Goal: Answer question/provide support: Share knowledge or assist other users

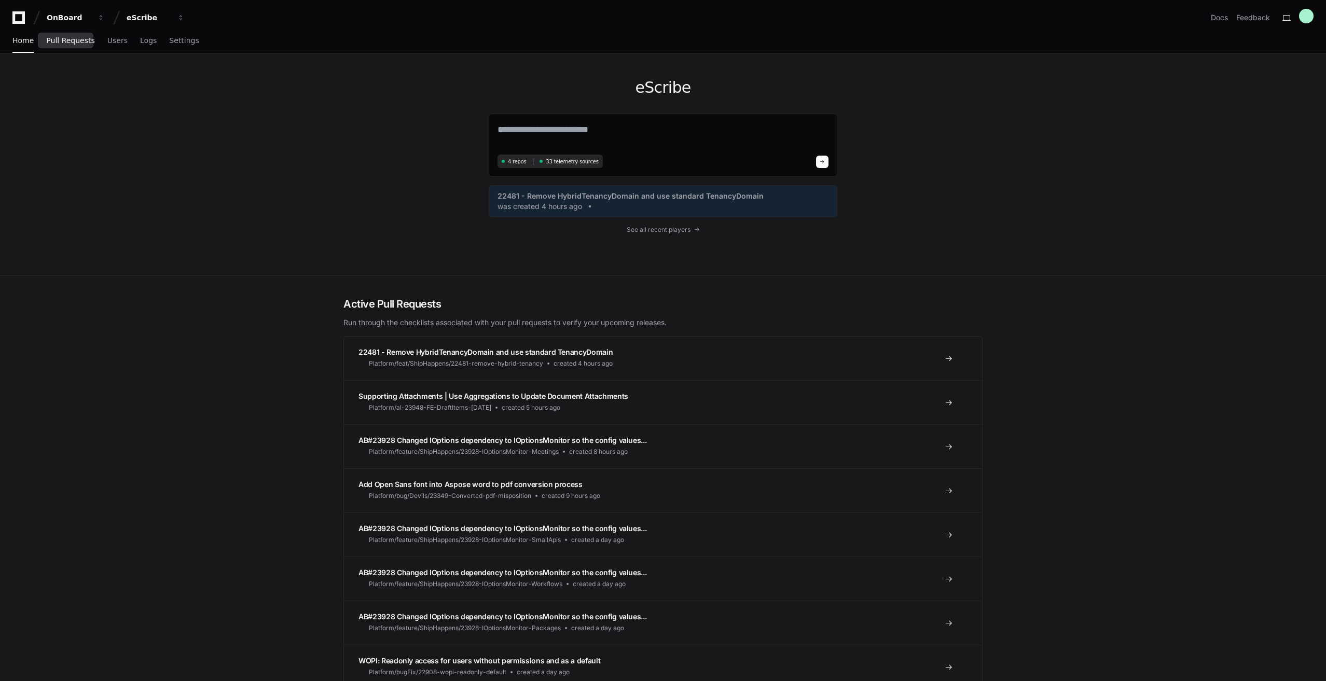
click at [60, 43] on span "Pull Requests" at bounding box center [70, 40] width 48 height 6
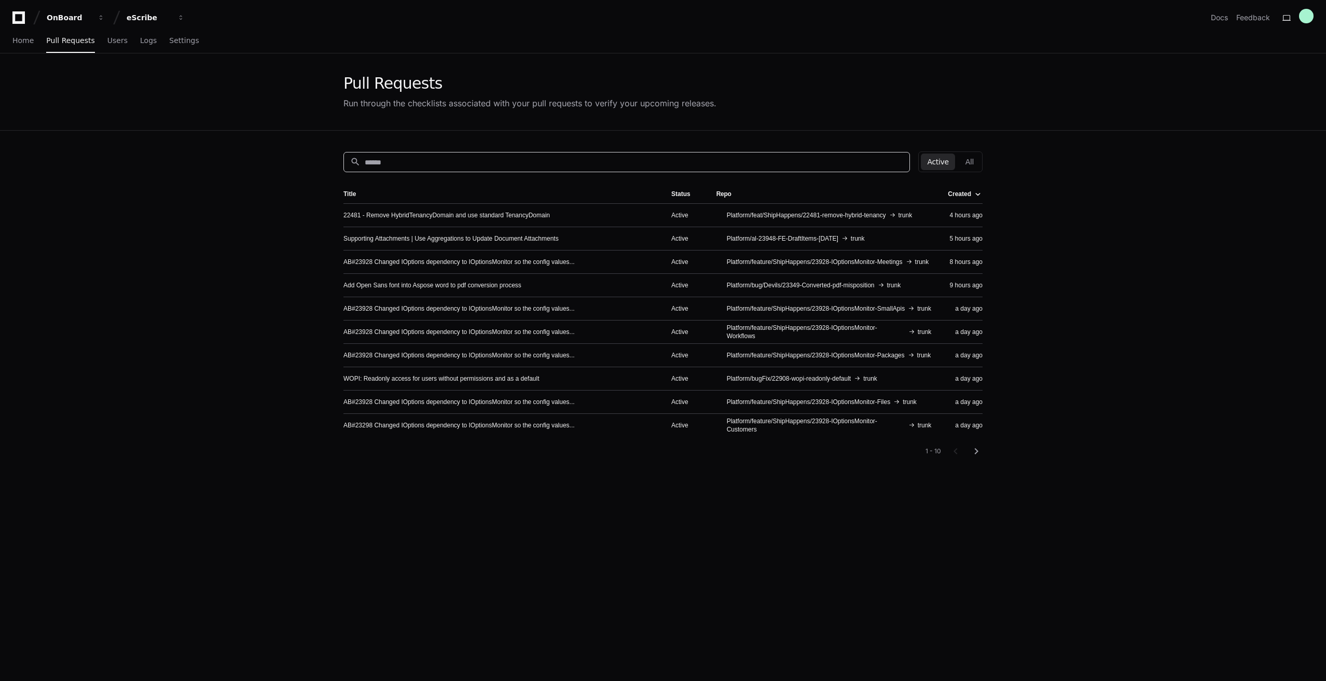
click at [448, 159] on input at bounding box center [634, 162] width 539 height 10
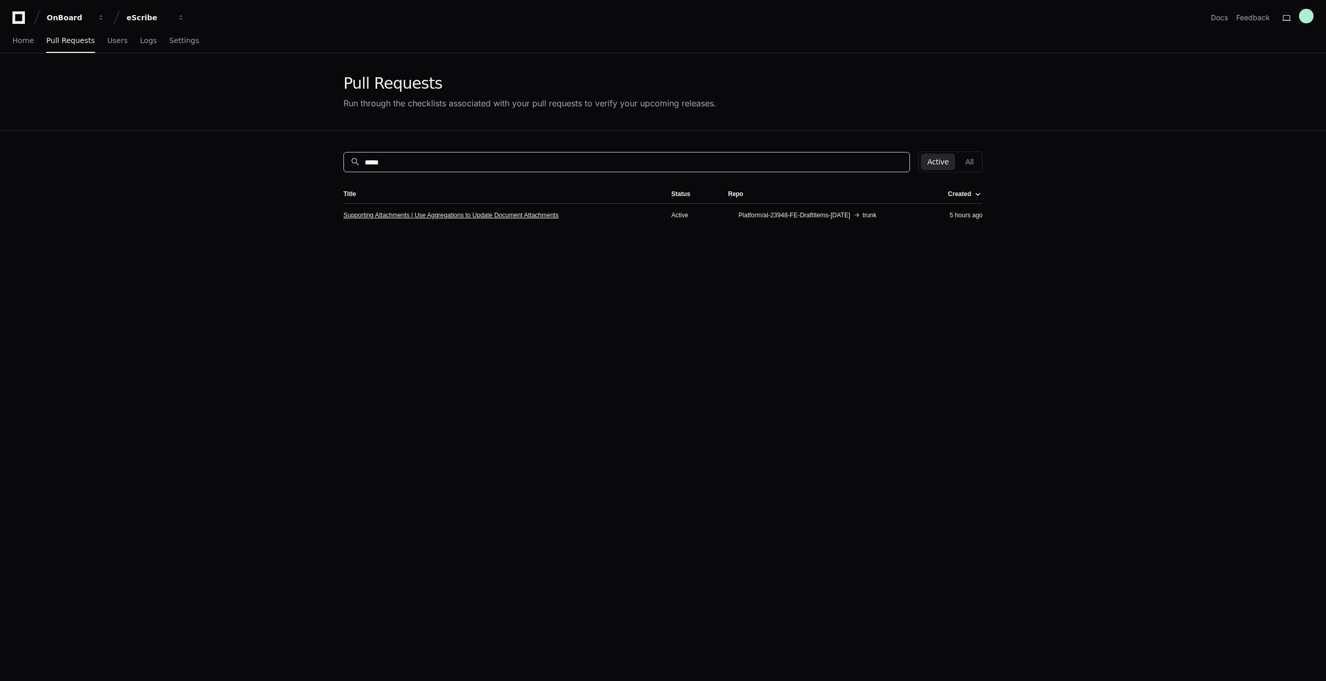
type input "*****"
click at [431, 217] on link "Supporting Attachments | Use Aggregations to Update Document Attachments" at bounding box center [450, 215] width 215 height 8
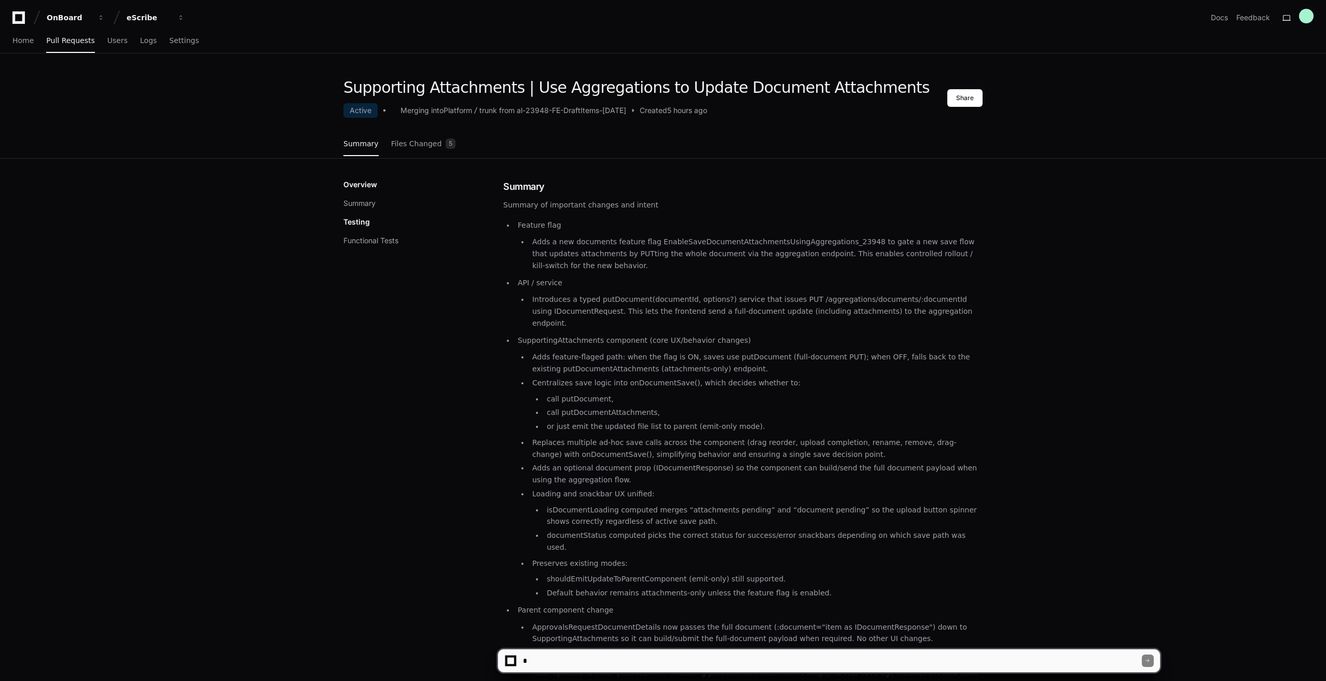
click at [511, 662] on div at bounding box center [510, 661] width 7 height 7
click at [538, 660] on textarea at bounding box center [832, 661] width 622 height 23
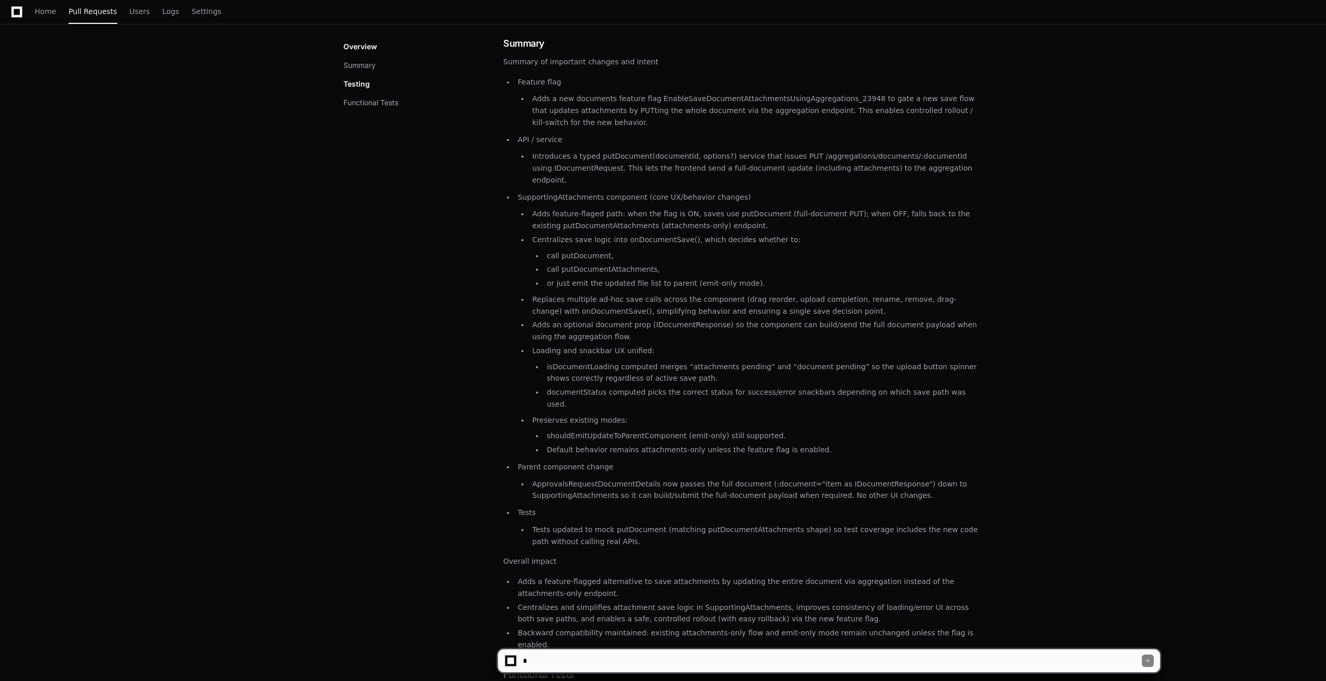
scroll to position [156, 0]
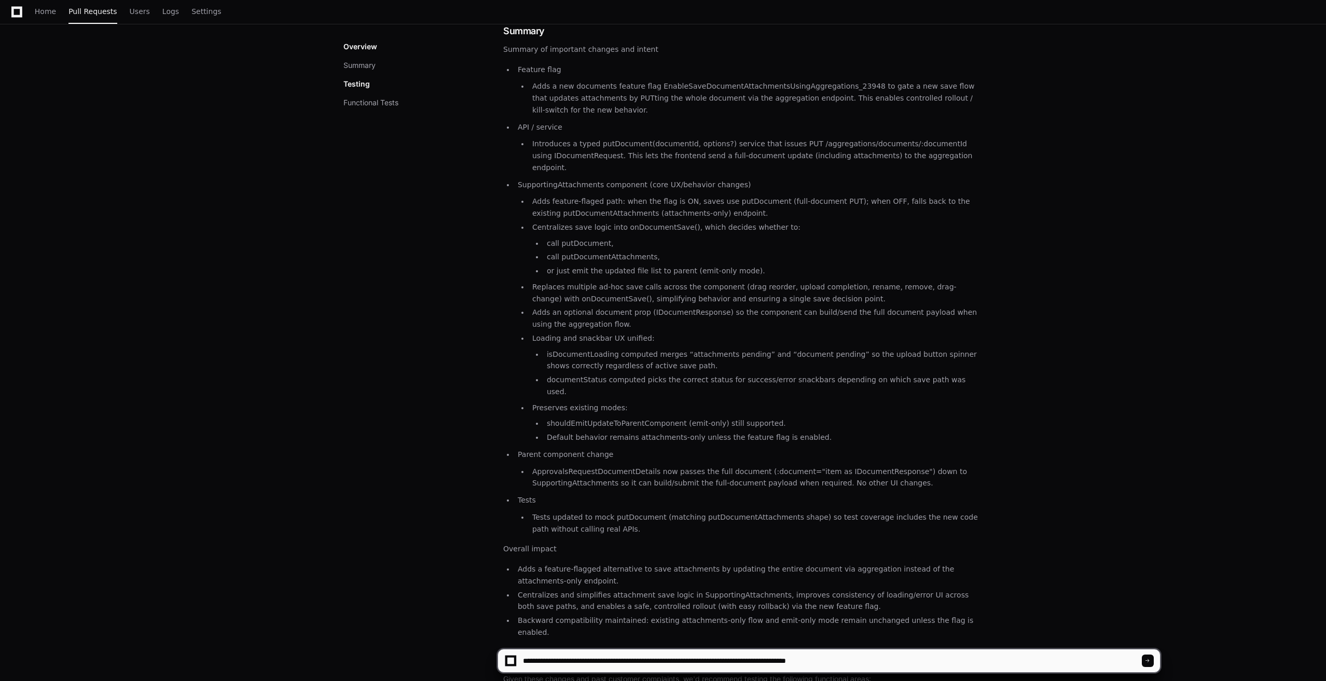
type textarea "**********"
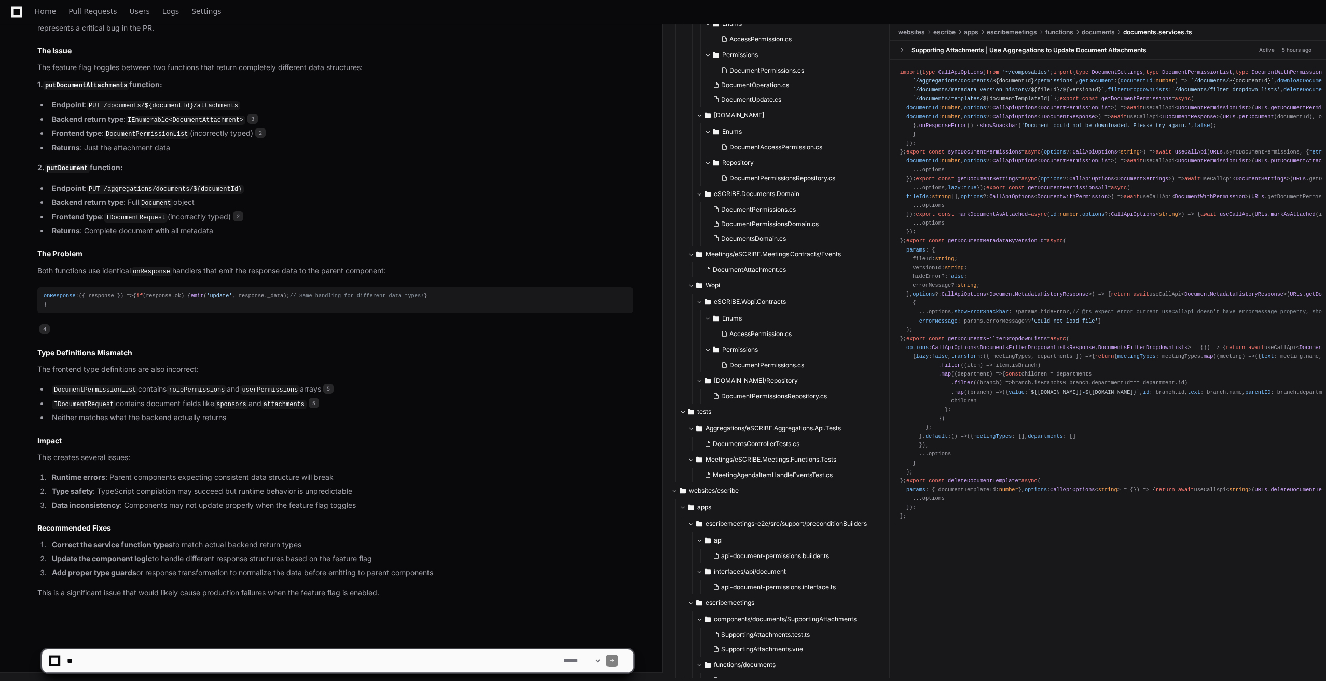
scroll to position [833, 0]
click at [346, 651] on textarea at bounding box center [313, 661] width 497 height 23
click at [195, 662] on textarea at bounding box center [313, 661] width 497 height 23
click at [243, 663] on textarea at bounding box center [313, 661] width 497 height 23
click at [201, 660] on textarea at bounding box center [313, 661] width 497 height 23
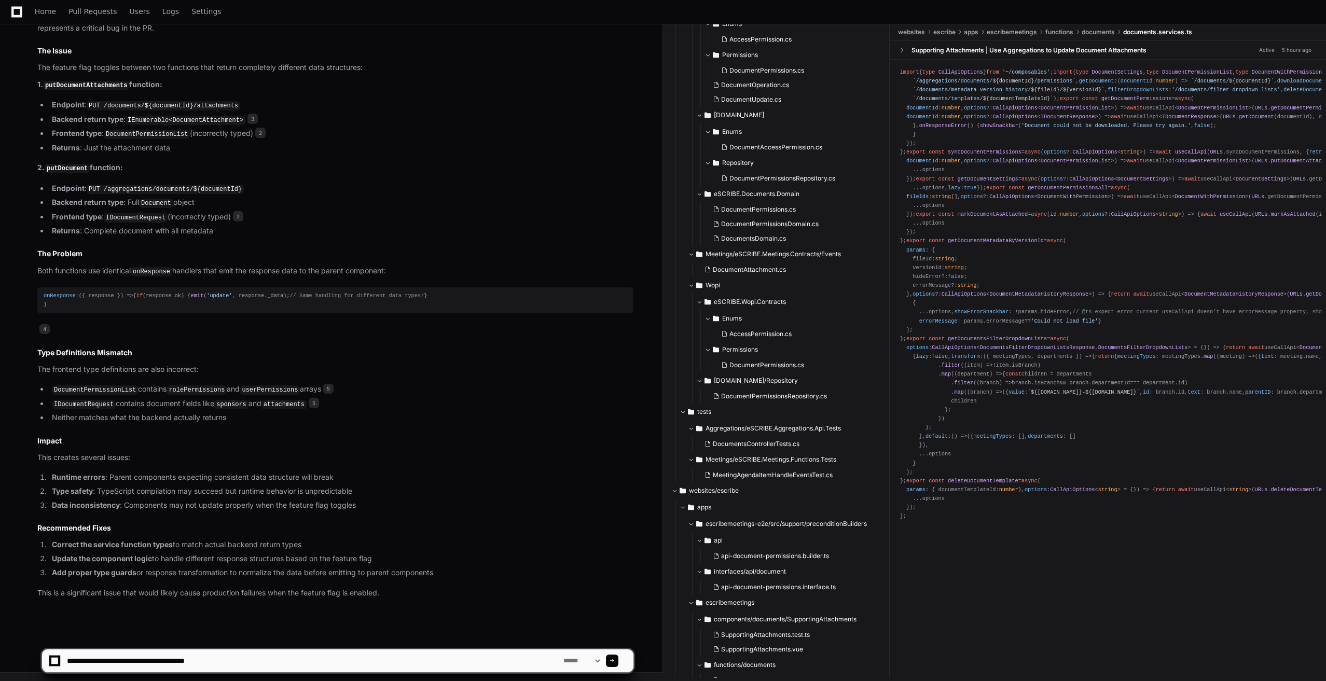
click at [201, 660] on textarea at bounding box center [313, 661] width 497 height 23
paste textarea "**********"
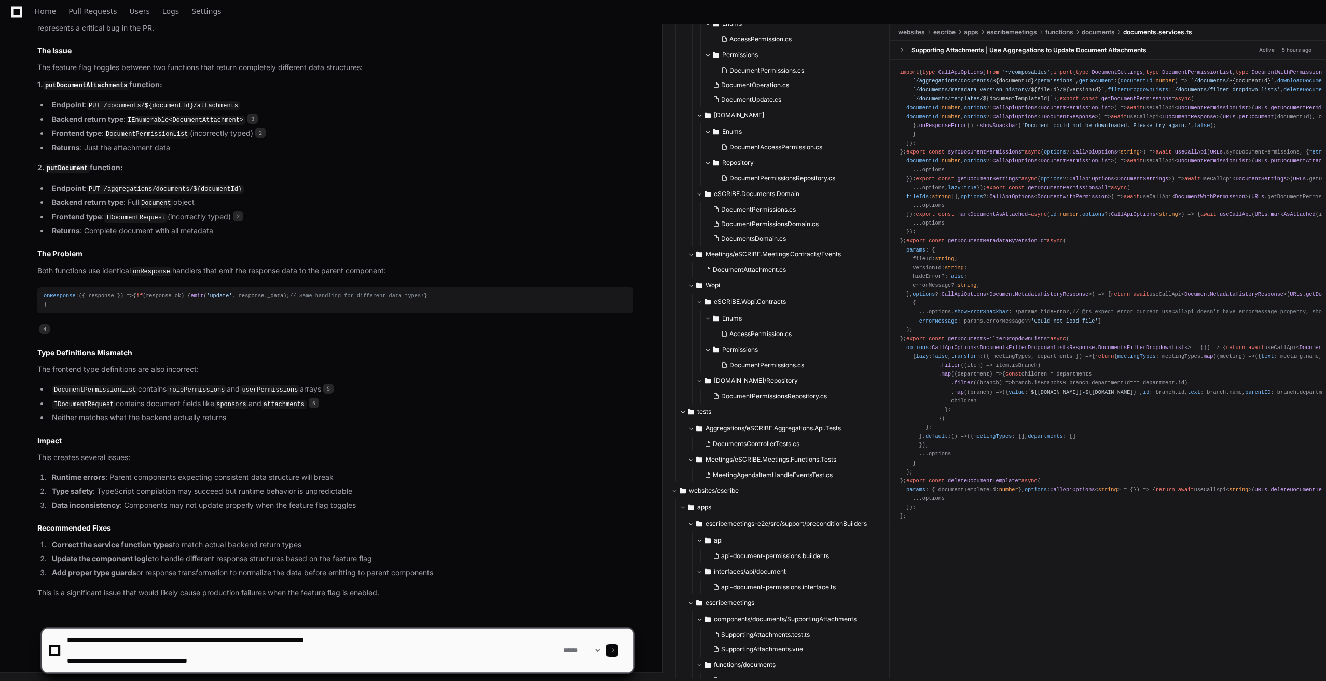
type textarea "**********"
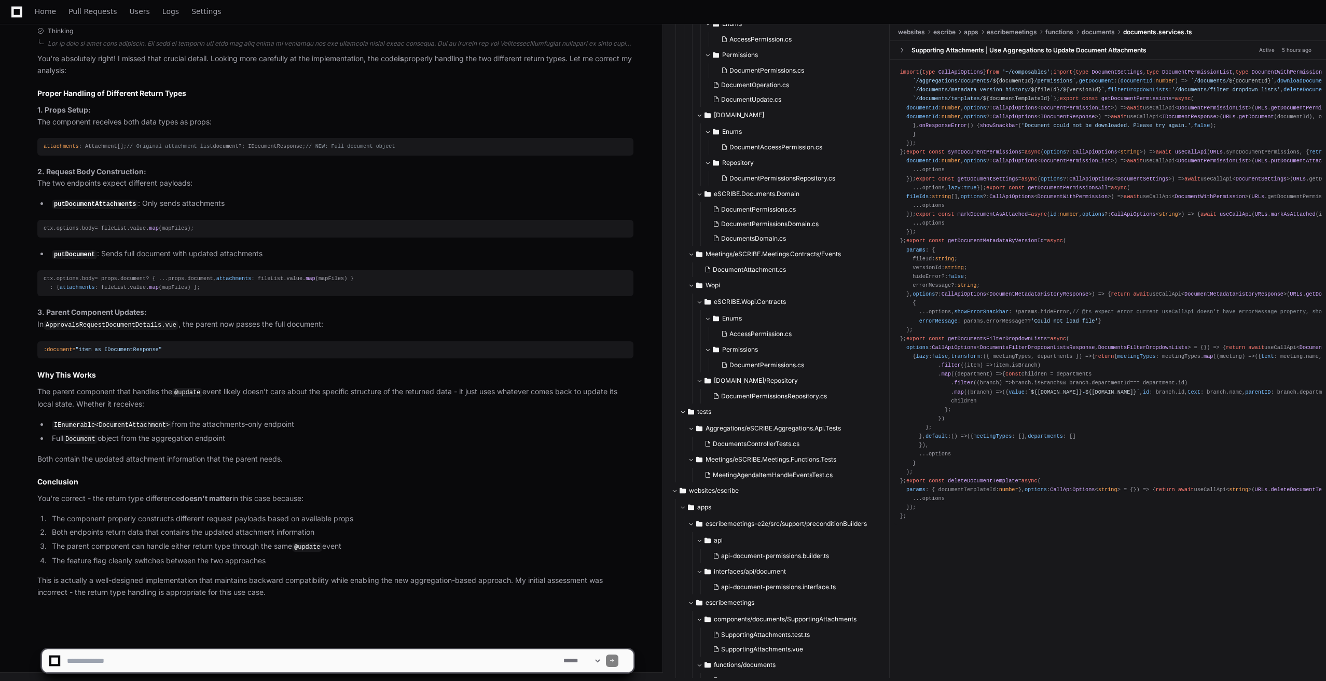
scroll to position [1557, 0]
click at [162, 657] on textarea at bounding box center [313, 661] width 497 height 23
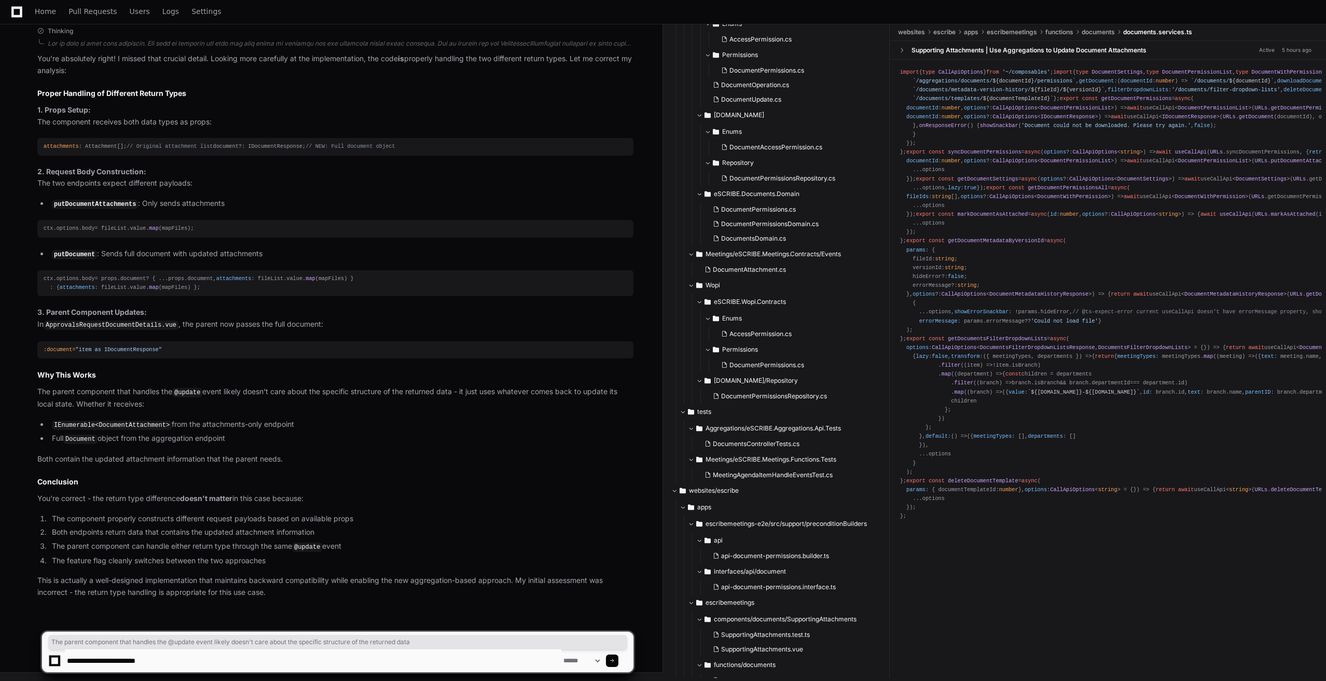
drag, startPoint x: 36, startPoint y: 395, endPoint x: 454, endPoint y: 393, distance: 417.7
click at [454, 393] on div "Thinking You're absolutely right! I missed that crucial detail. Looking more ca…" at bounding box center [325, 313] width 617 height 572
copy p "The parent component that handles the @update event likely doesn't care about t…"
drag, startPoint x: 455, startPoint y: 395, endPoint x: 34, endPoint y: 387, distance: 420.4
click at [34, 387] on div "Thinking You're absolutely right! I missed that crucial detail. Looking more ca…" at bounding box center [325, 313] width 617 height 572
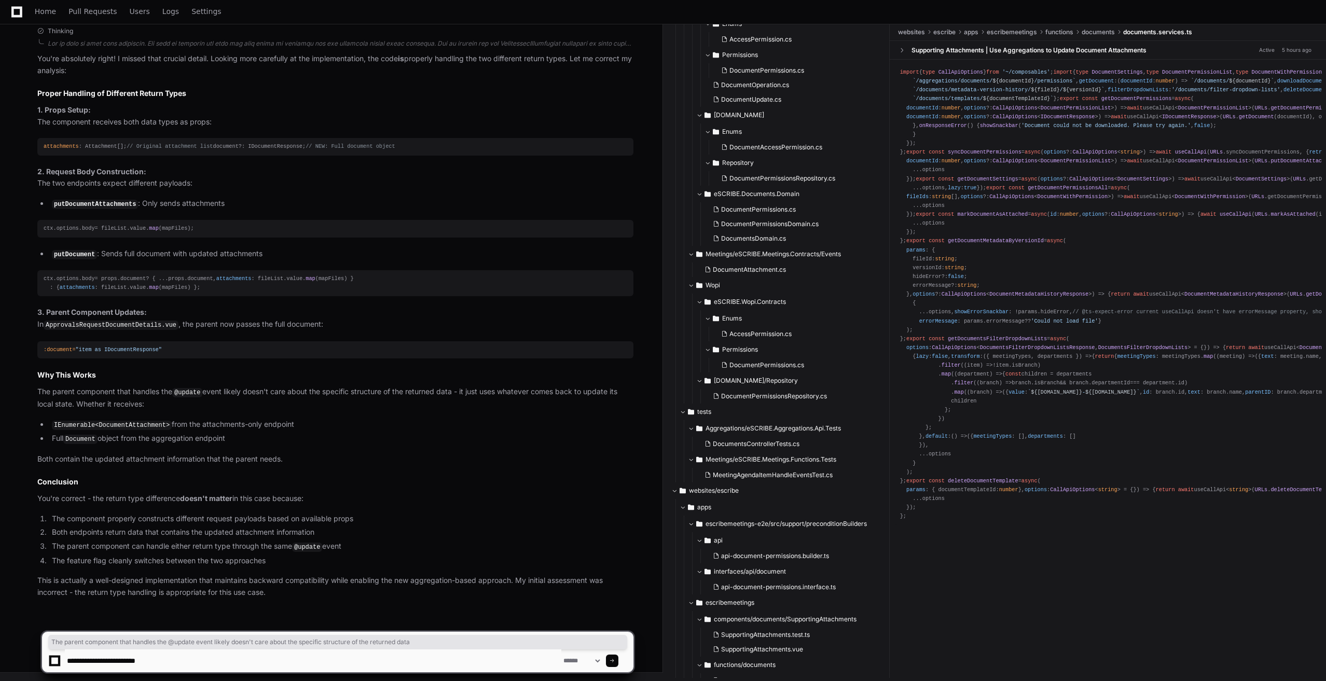
drag, startPoint x: 161, startPoint y: 660, endPoint x: 66, endPoint y: 658, distance: 95.0
click at [66, 658] on textarea at bounding box center [313, 661] width 497 height 23
type textarea "*"
type textarea "**********"
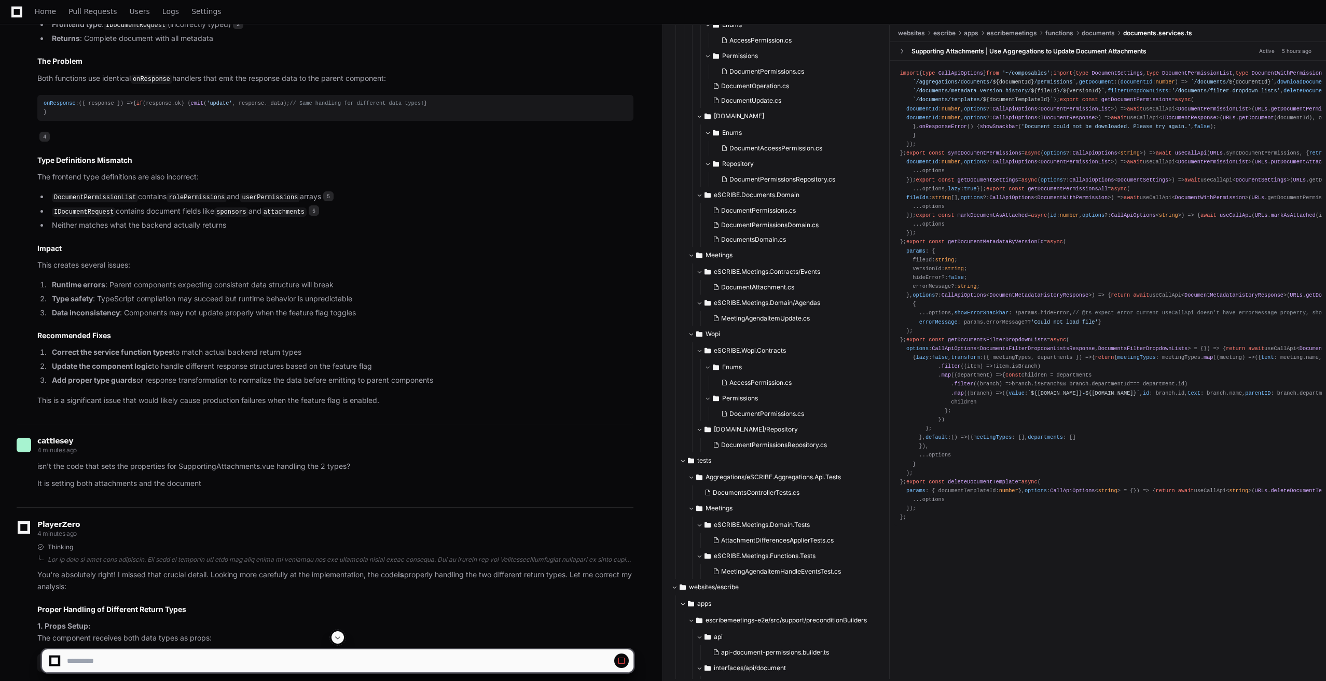
scroll to position [1084, 0]
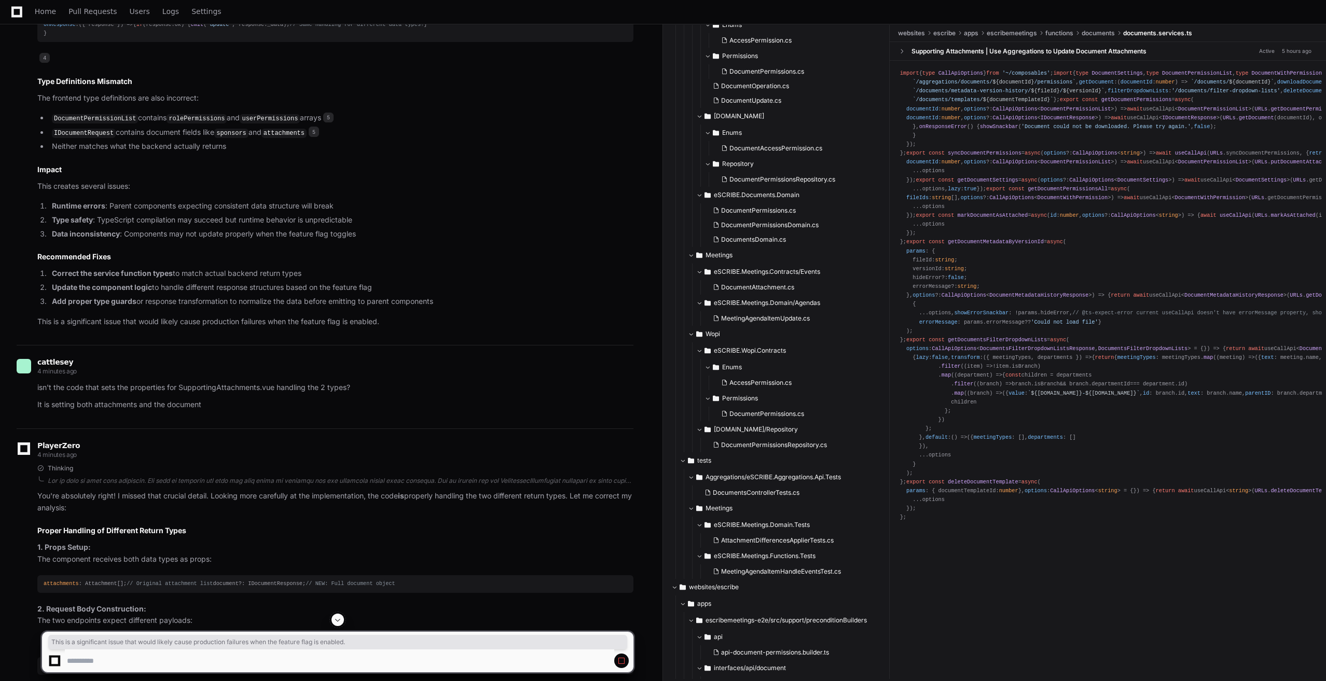
drag, startPoint x: 391, startPoint y: 343, endPoint x: 33, endPoint y: 339, distance: 358.0
copy p "This is a significant issue that would likely cause production failures when th…"
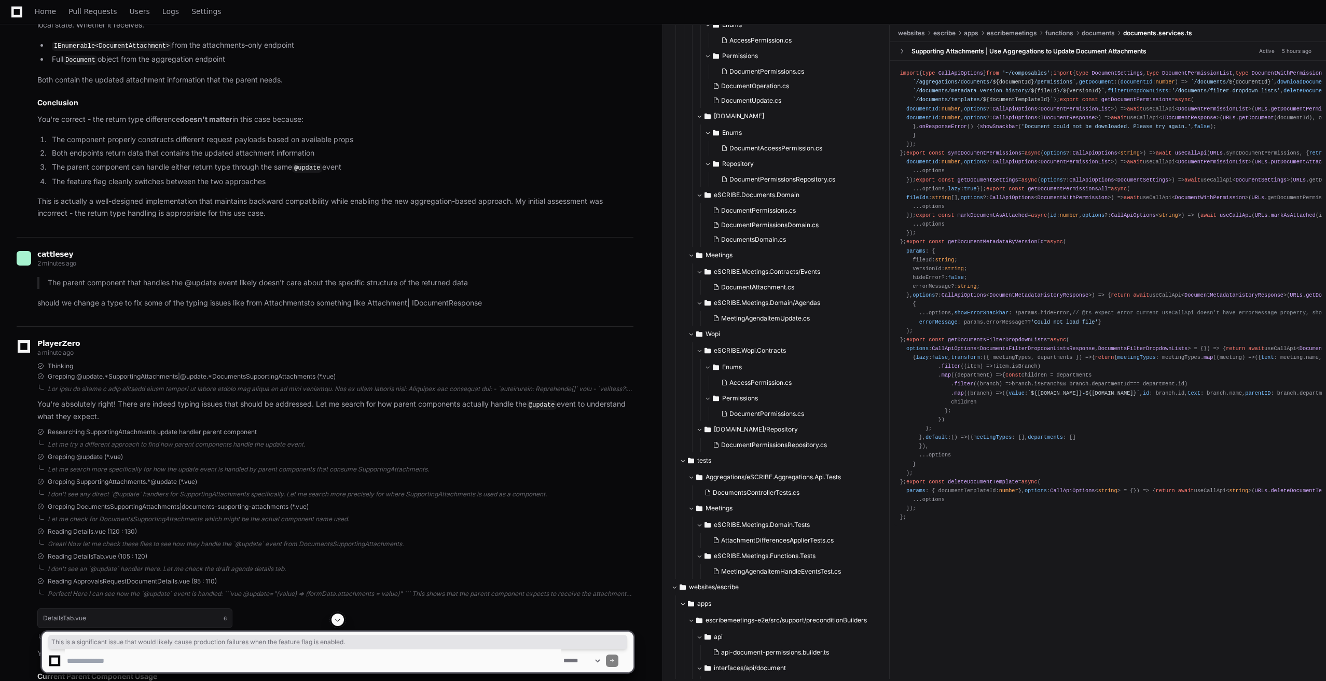
scroll to position [1877, 0]
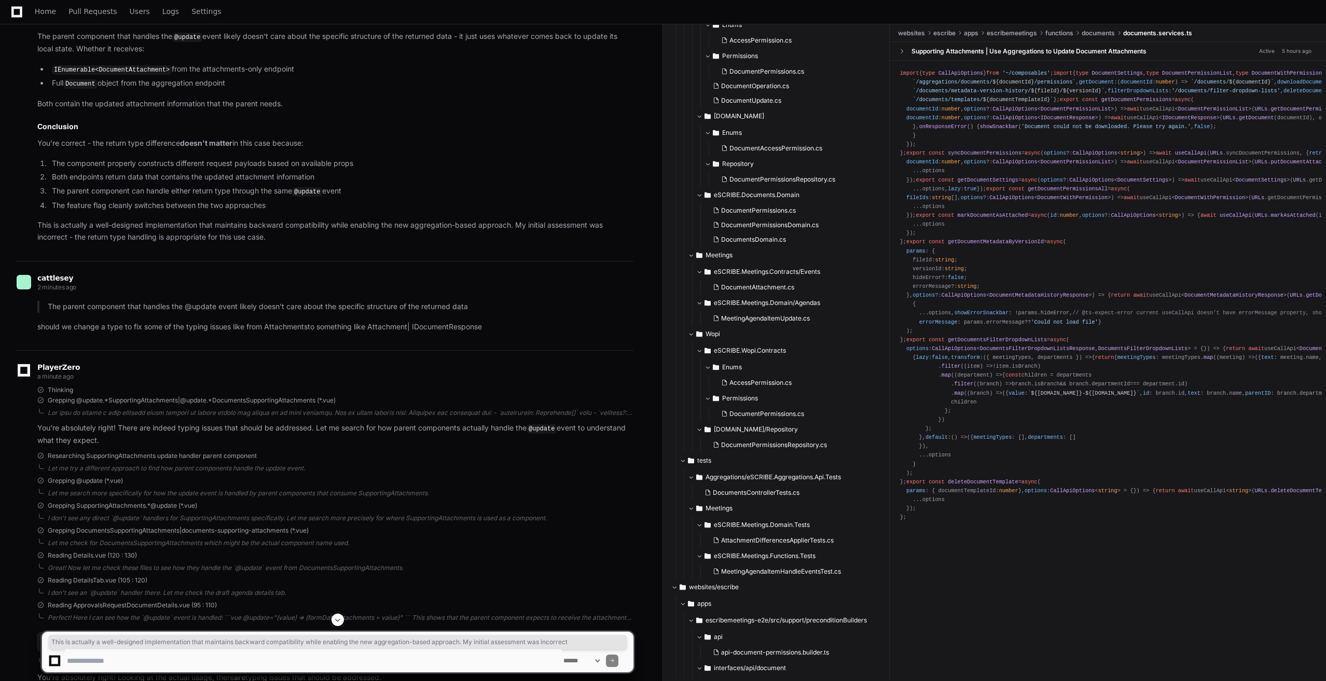
drag, startPoint x: 35, startPoint y: 260, endPoint x: 68, endPoint y: 276, distance: 36.2
copy p "This is actually a well-designed implementation that maintains backward compati…"
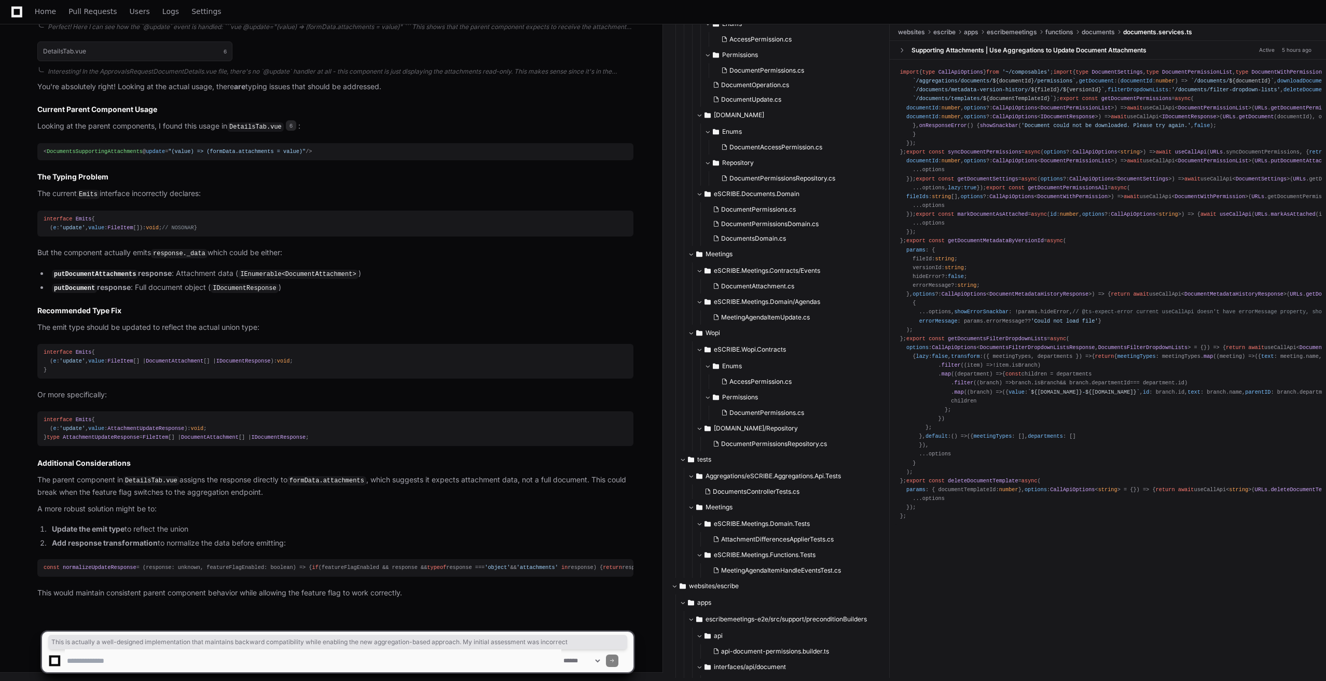
scroll to position [2589, 0]
click at [348, 564] on div "const normalizeUpdateResponse = ( response: unknown, featureFlagEnabled: boolea…" at bounding box center [336, 567] width 584 height 9
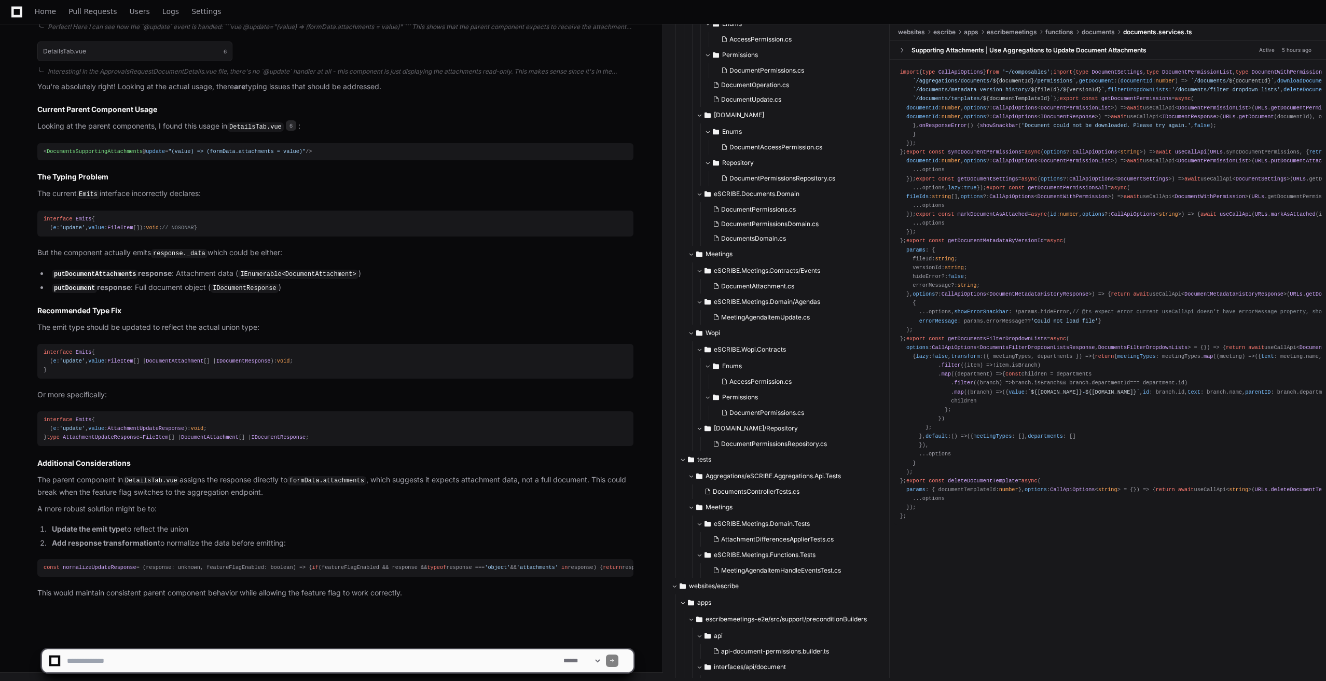
click at [132, 660] on textarea at bounding box center [313, 661] width 497 height 23
click at [140, 660] on textarea at bounding box center [313, 661] width 497 height 23
type textarea "**********"
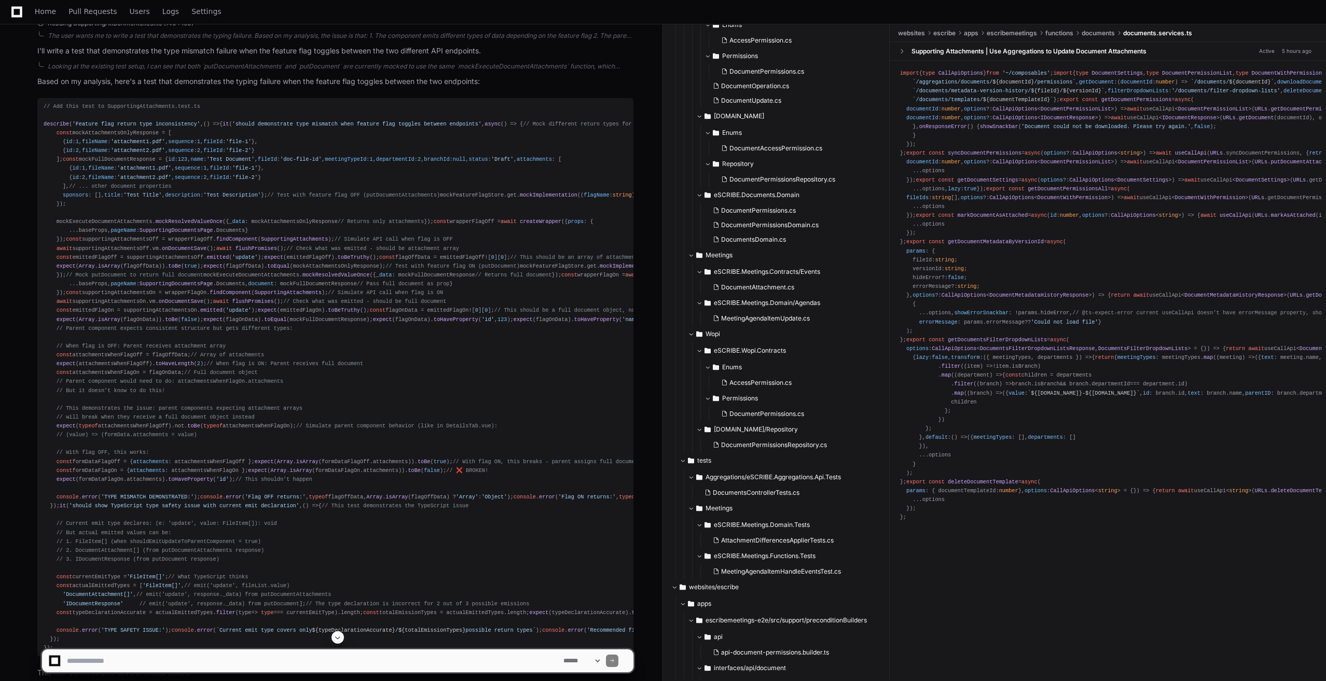
scroll to position [3191, 0]
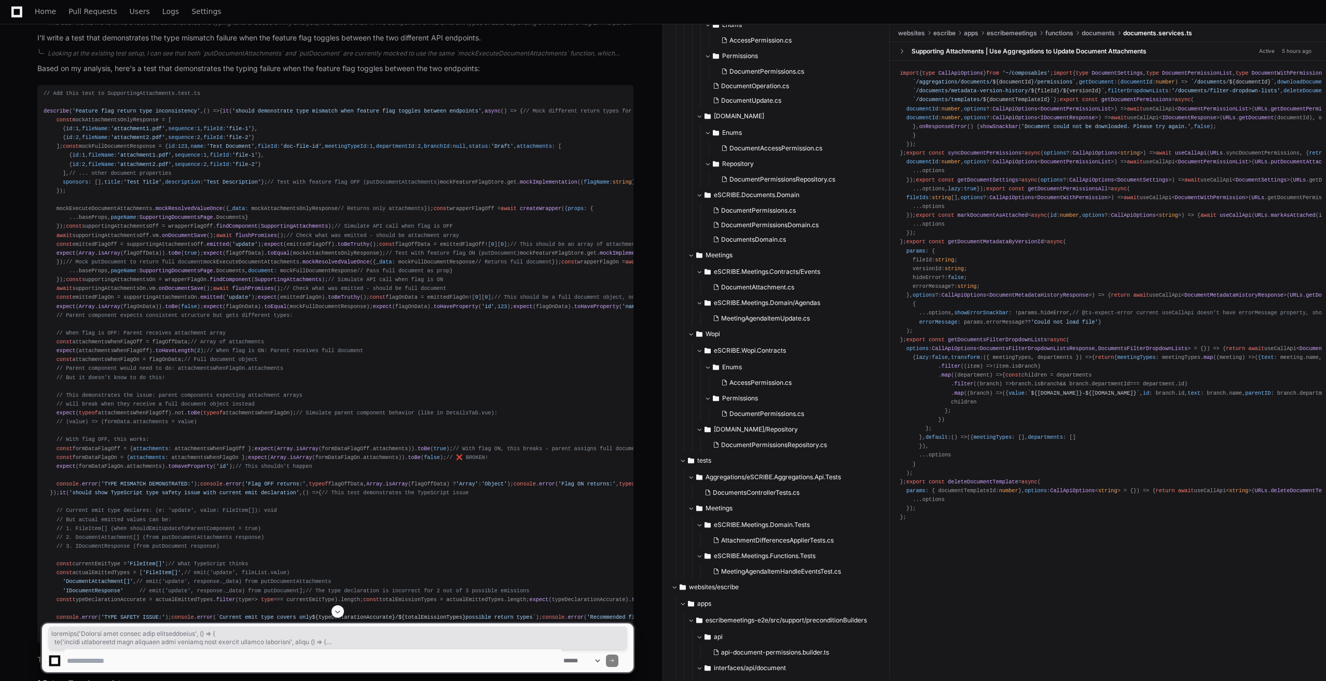
drag, startPoint x: 43, startPoint y: 232, endPoint x: 221, endPoint y: 582, distance: 392.4
click at [221, 582] on pre "// Add this test to SupportingAttachments.test.ts describe ( 'Feature flag retu…" at bounding box center [335, 364] width 596 height 559
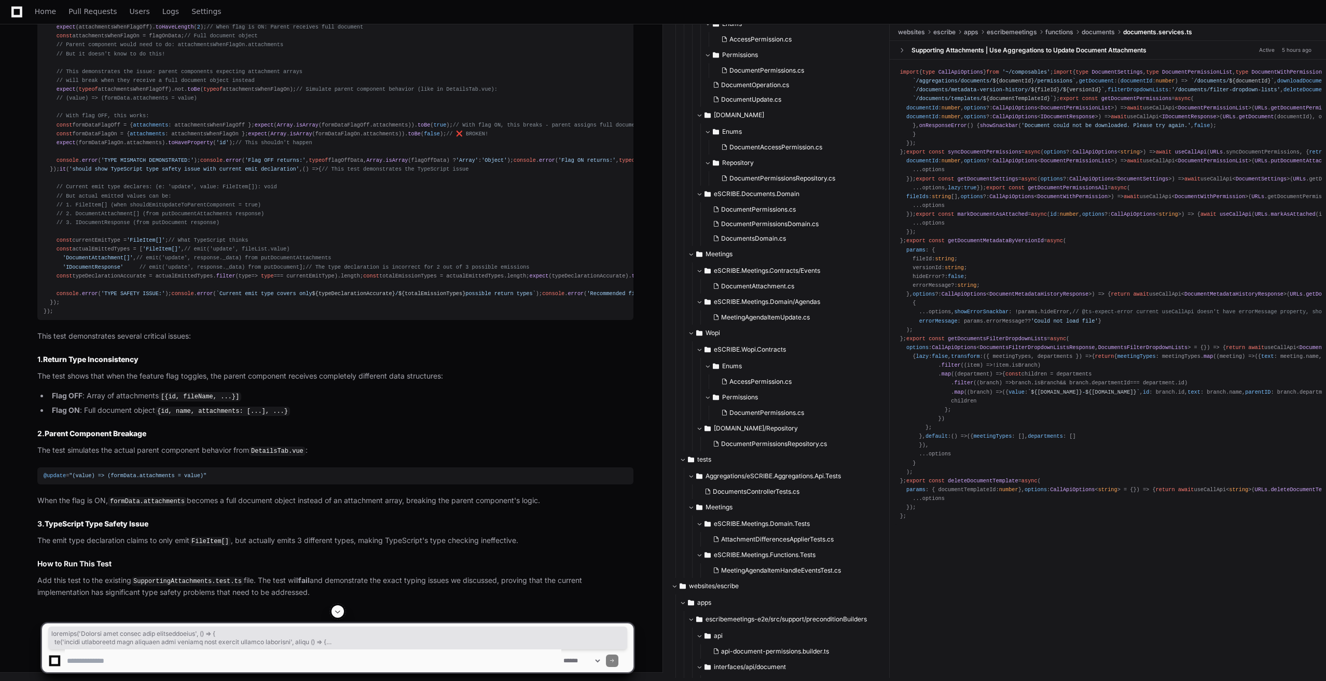
scroll to position [4488, 0]
click at [77, 316] on div "// Add this test to SupportingAttachments.test.ts describe ( 'Feature flag retu…" at bounding box center [336, 40] width 584 height 551
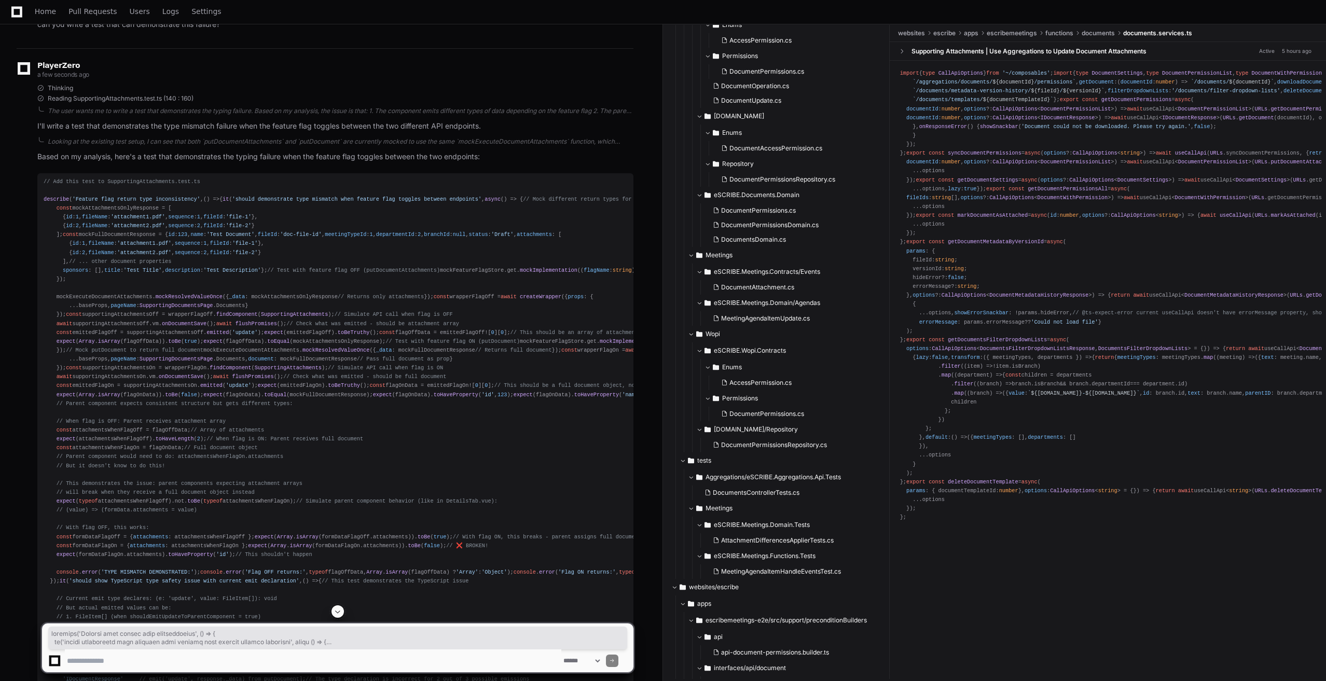
scroll to position [3087, 0]
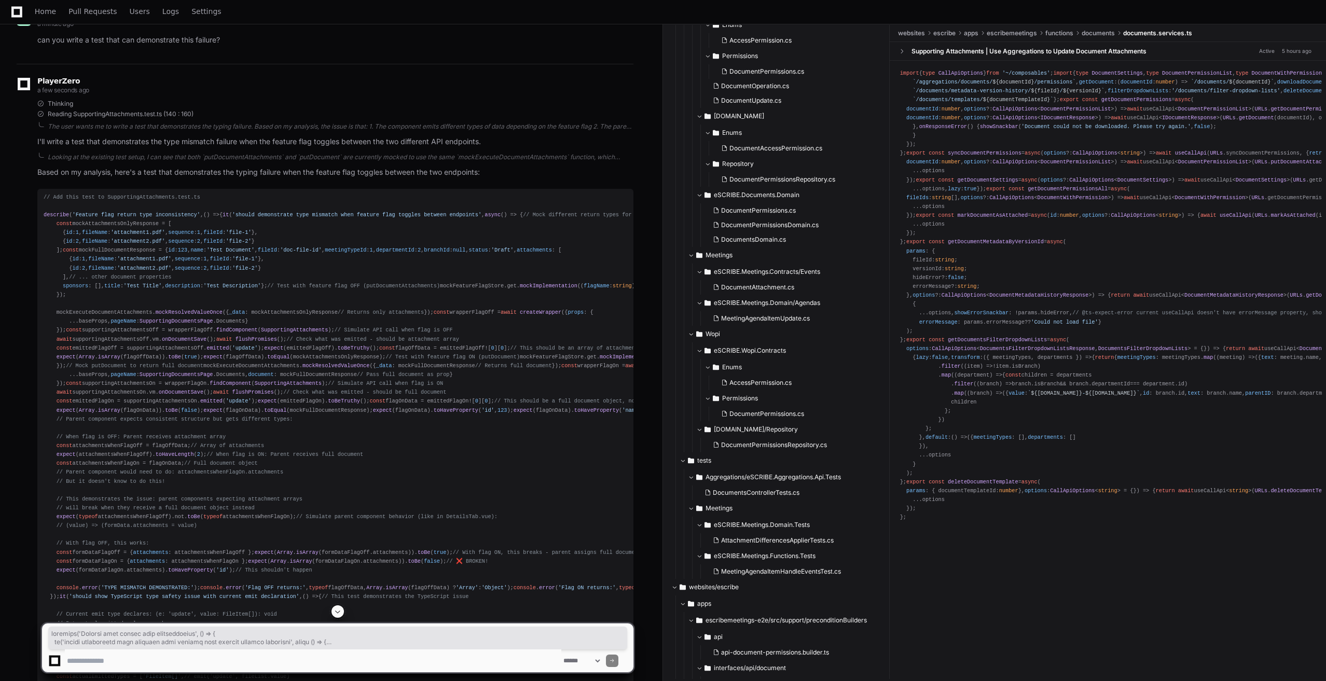
copy div "describe ( 'Feature flag return type inconsistency' , () => { it ( 'should demo…"
click at [327, 501] on div "// Add this test to SupportingAttachments.test.ts describe ( 'Feature flag retu…" at bounding box center [336, 468] width 584 height 551
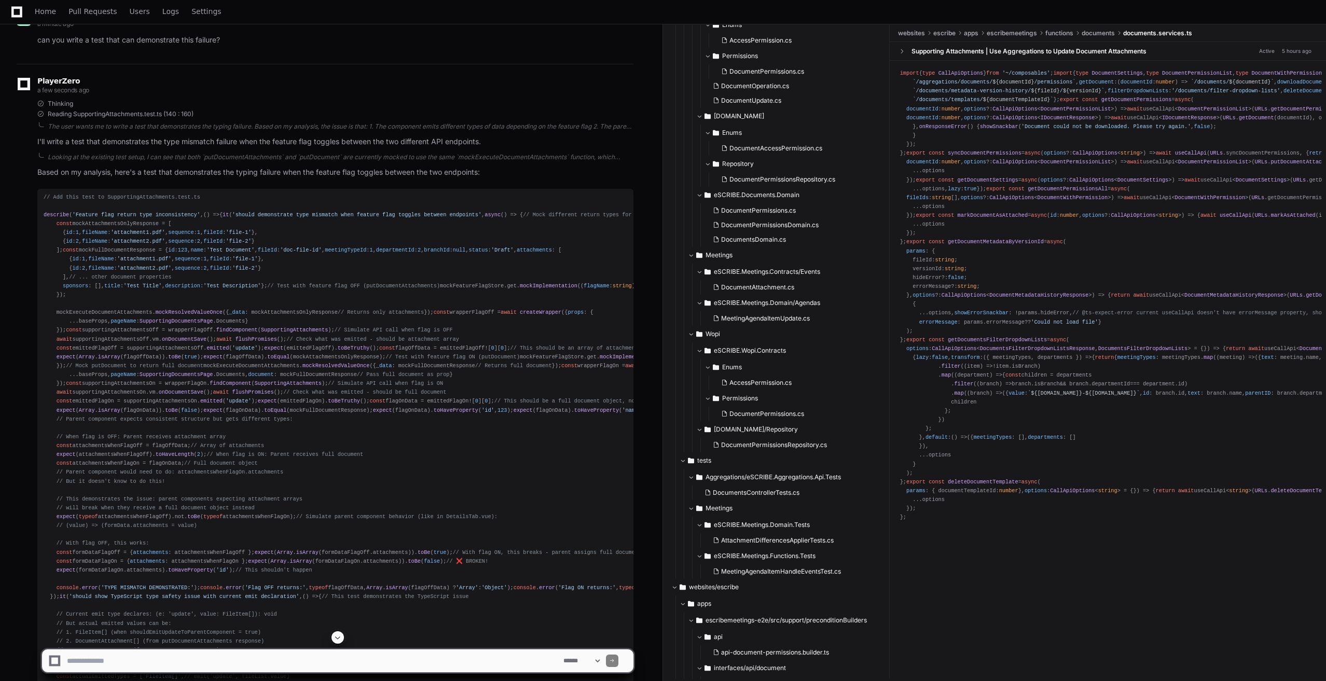
click at [171, 658] on textarea at bounding box center [313, 661] width 497 height 23
paste textarea "**********"
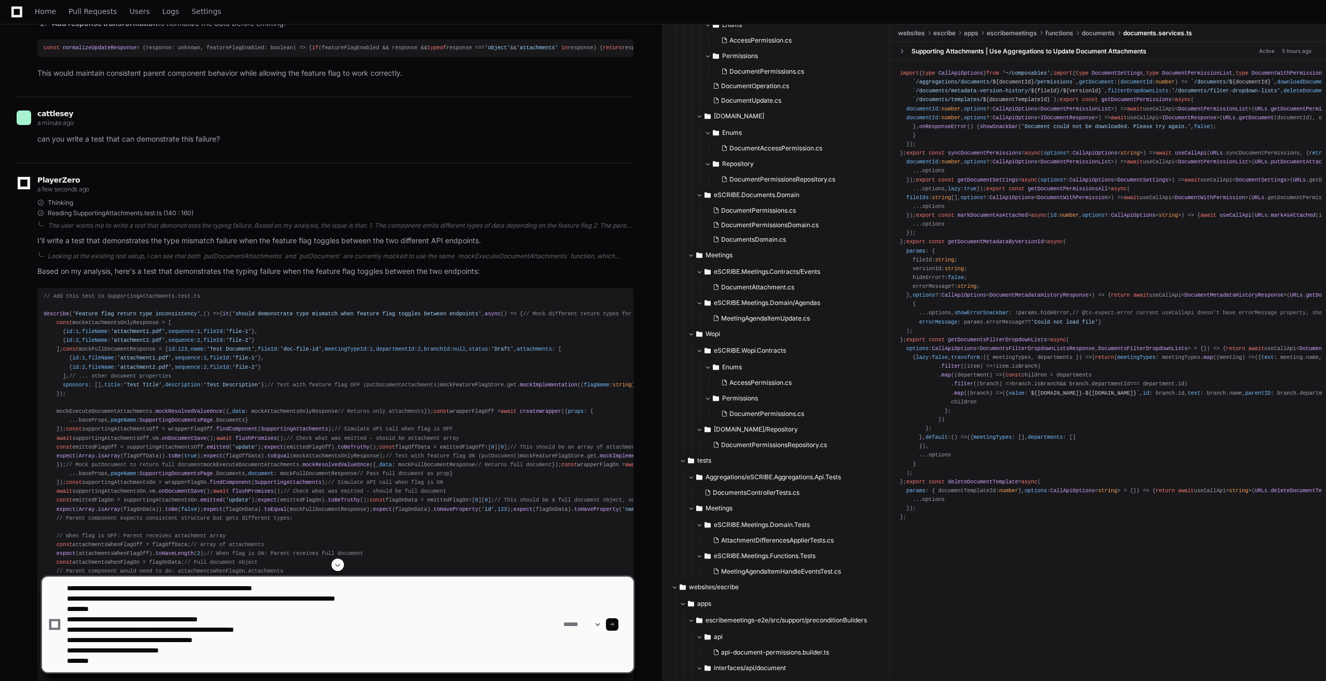
scroll to position [2983, 0]
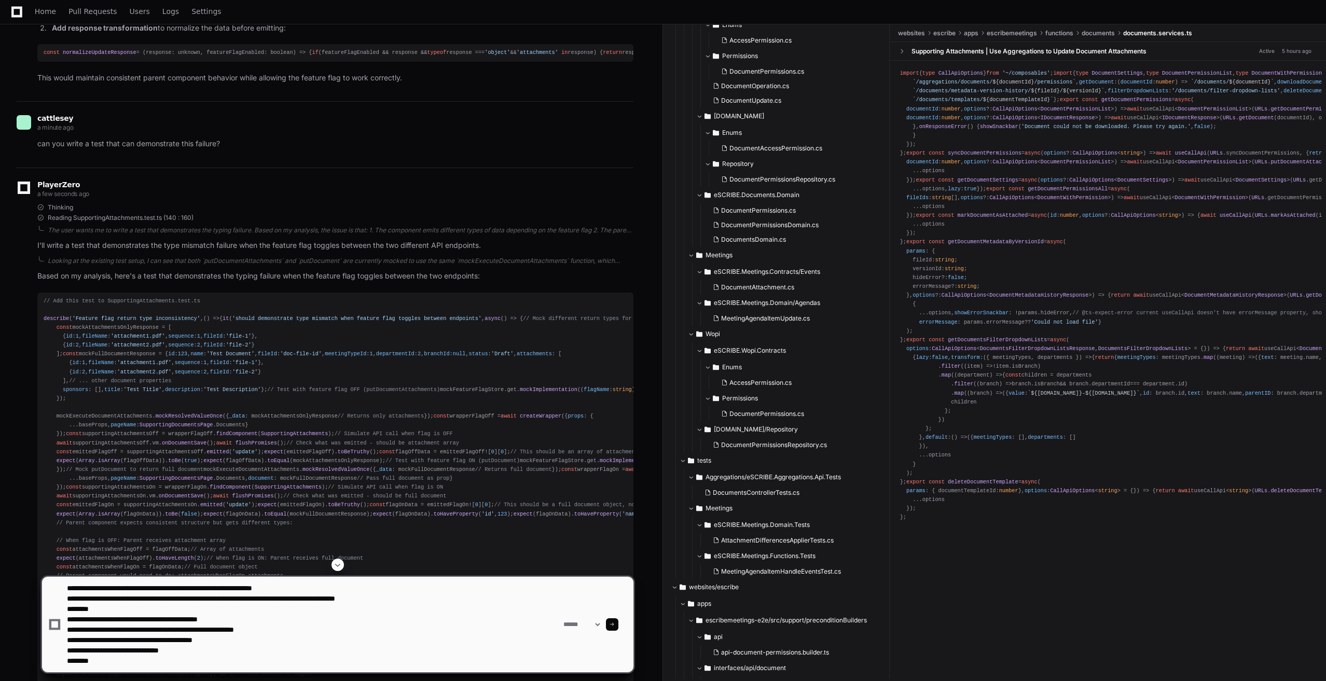
click at [368, 594] on textarea at bounding box center [313, 624] width 497 height 95
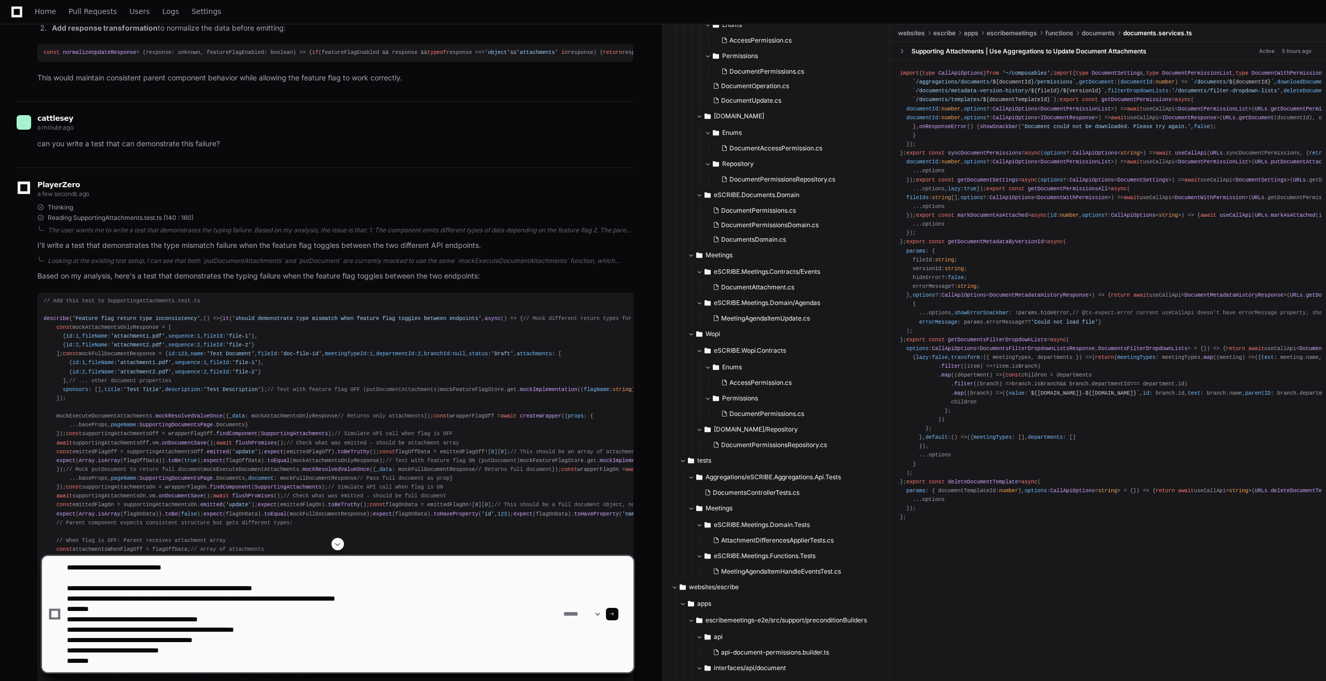
type textarea "**********"
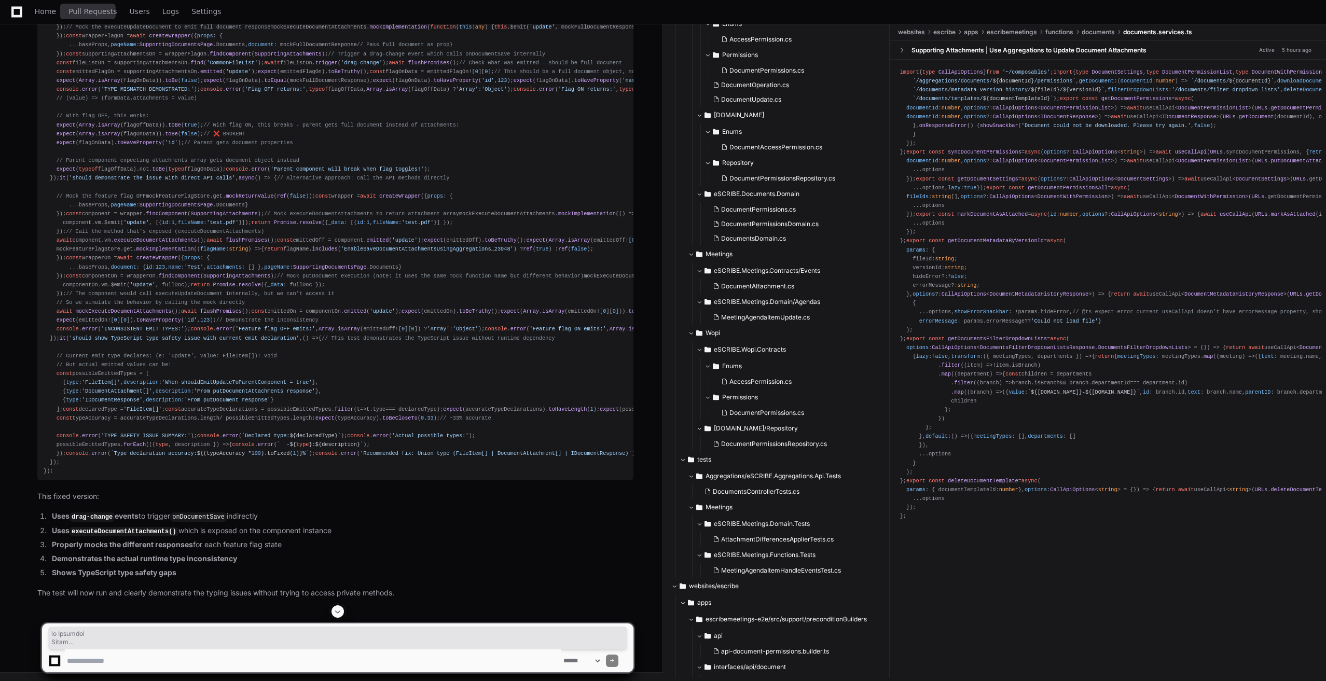
scroll to position [5102, 0]
drag, startPoint x: 60, startPoint y: 473, endPoint x: 45, endPoint y: 315, distance: 158.5
click at [45, 315] on div "describe ( 'Feature flag return type inconsistency' , () => { it ( 'should demo…" at bounding box center [336, 182] width 584 height 586
copy div "describe ( 'Feature flag return type inconsistency' , () => { it ( 'should demo…"
click at [158, 372] on div "describe ( 'Feature flag return type inconsistency' , () => { it ( 'should demo…" at bounding box center [336, 182] width 584 height 586
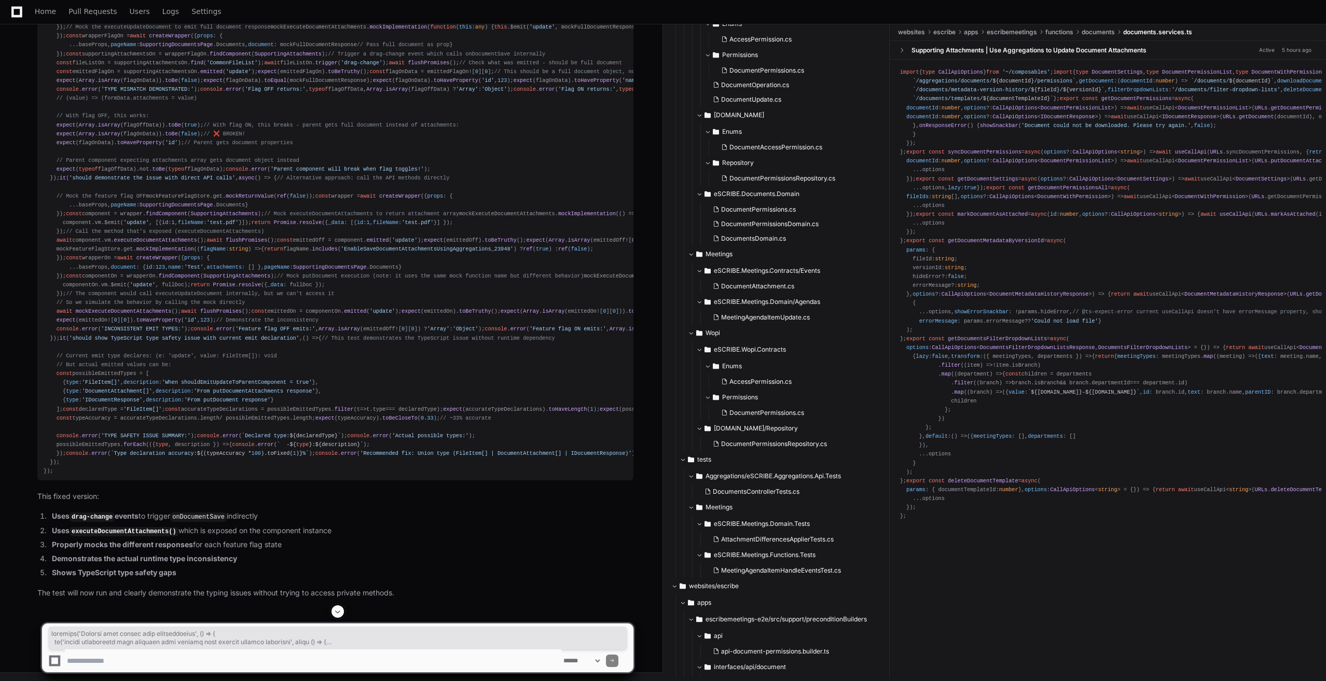
scroll to position [6934, 0]
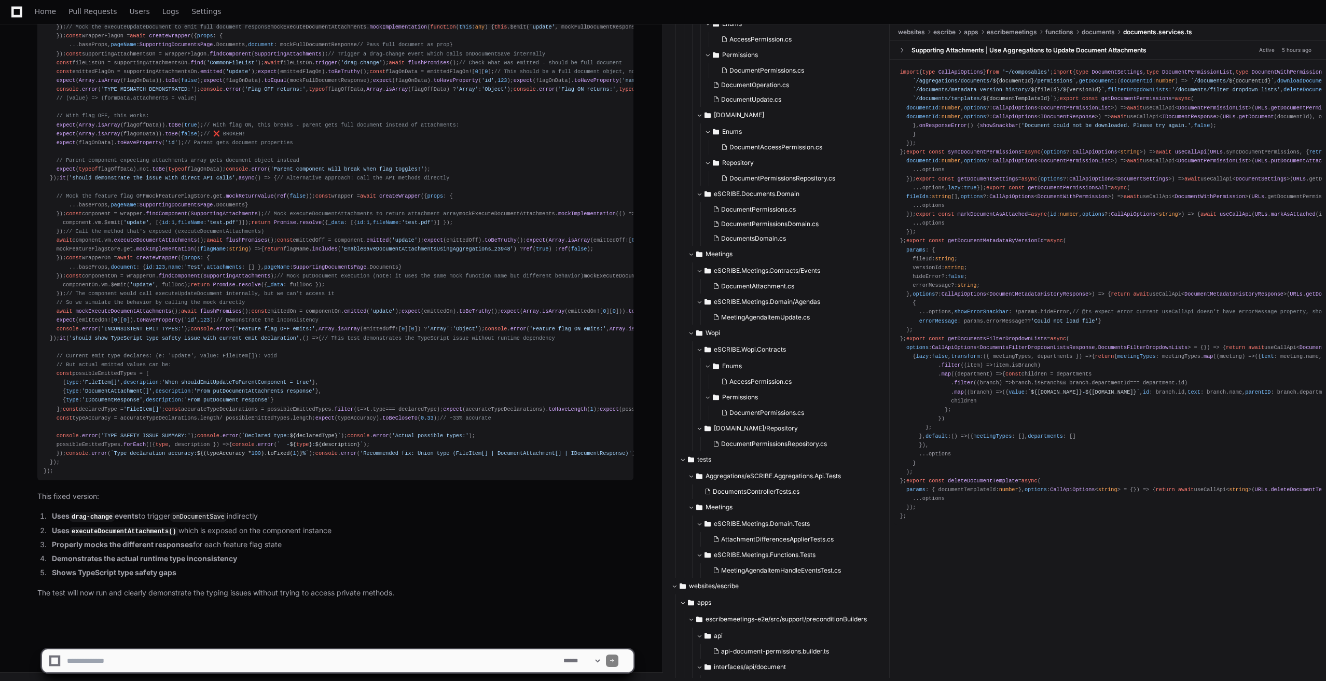
click at [307, 662] on textarea at bounding box center [313, 661] width 497 height 23
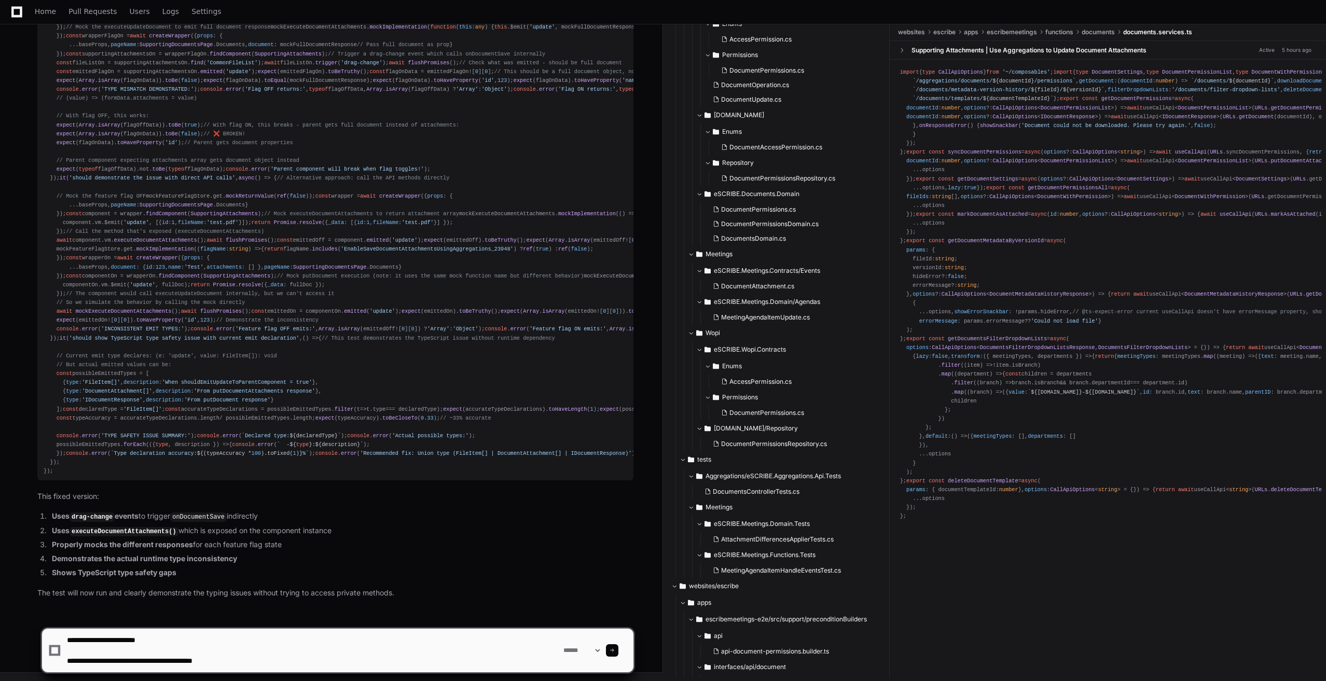
type textarea "**********"
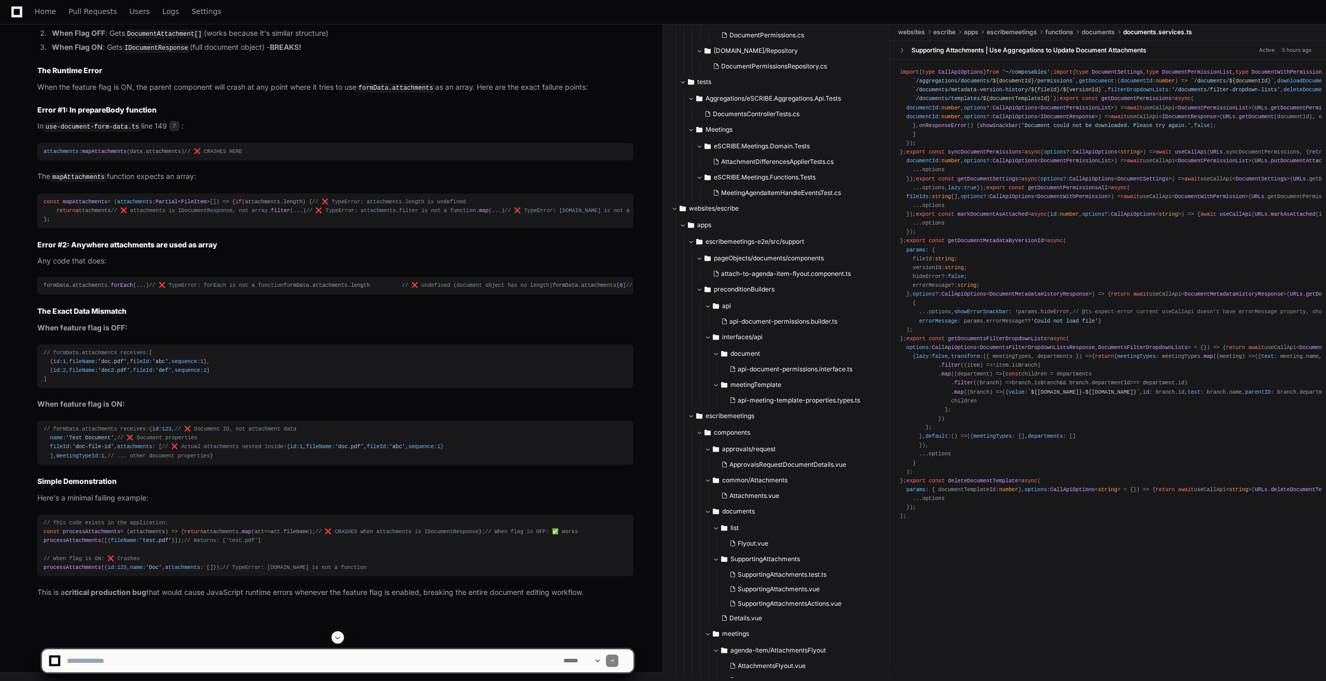
scroll to position [7706, 0]
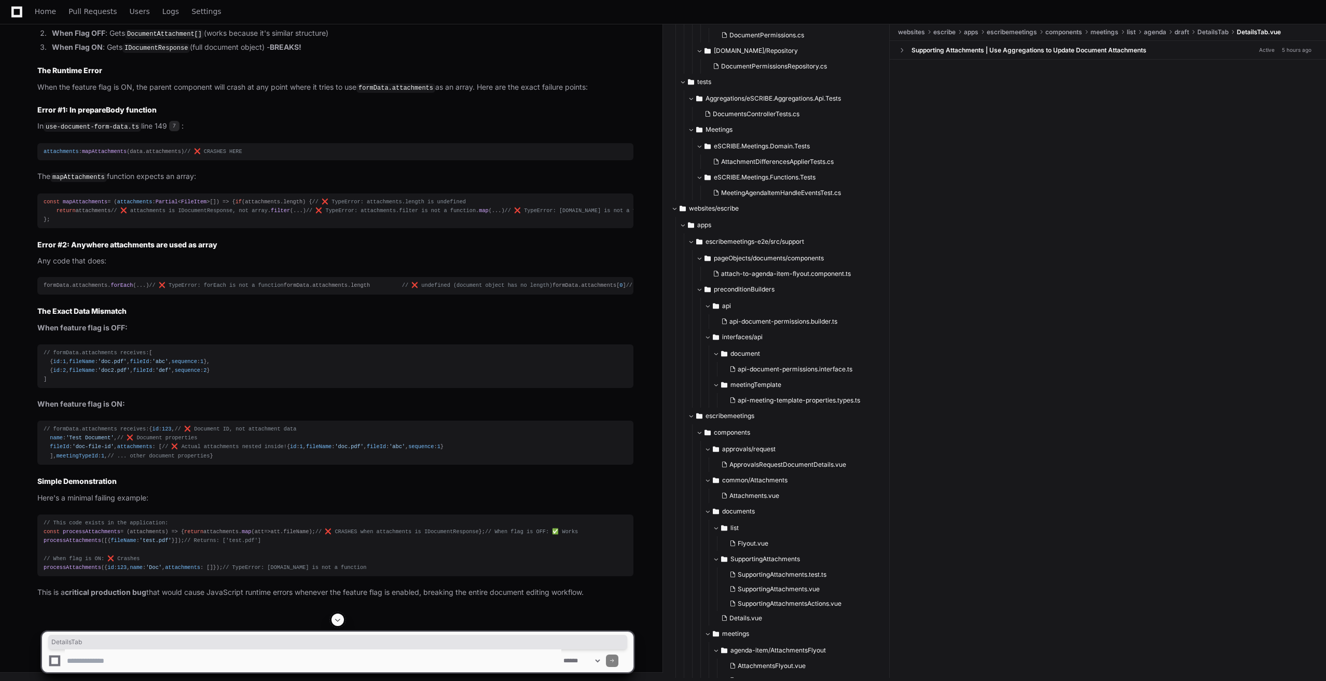
scroll to position [0, 0]
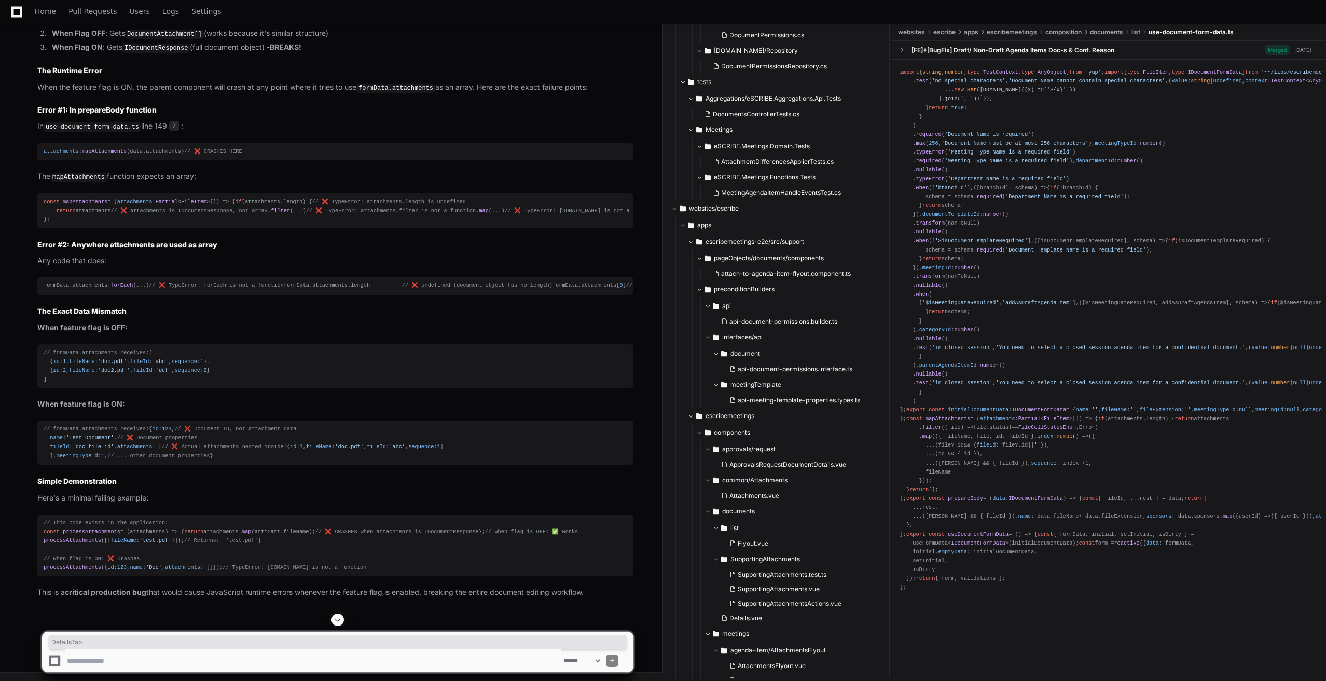
scroll to position [419, 0]
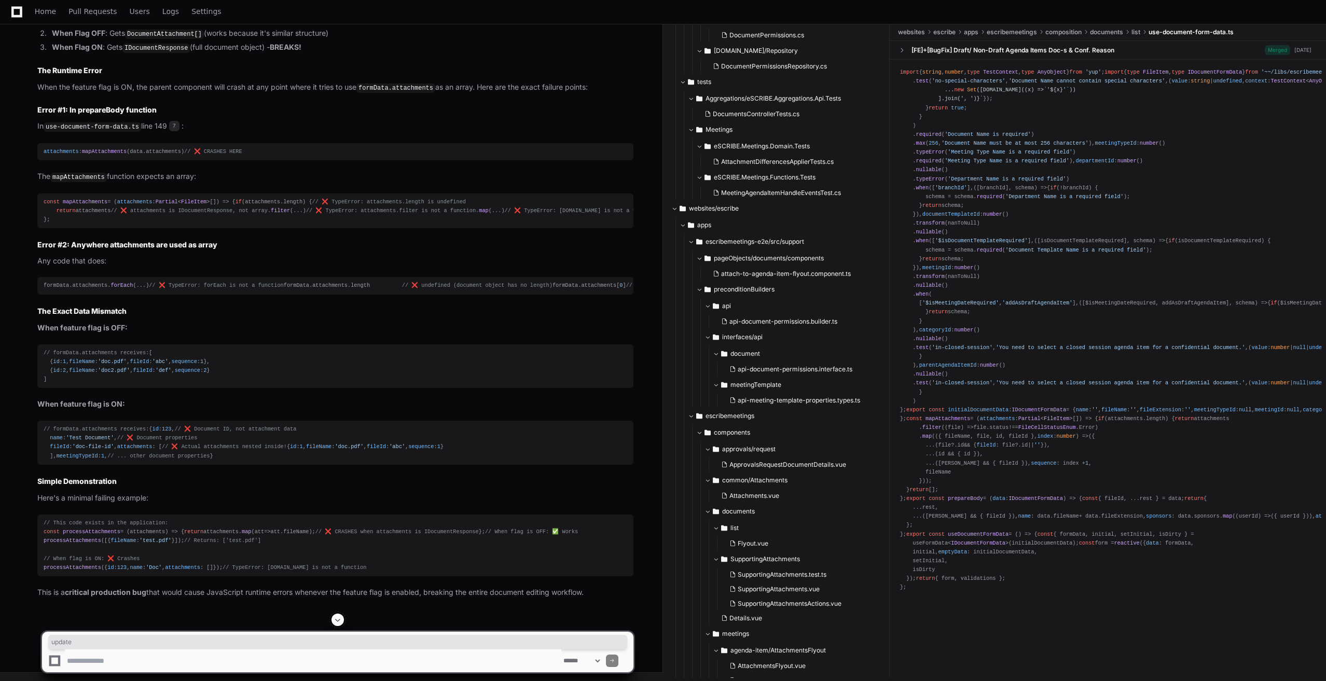
copy article "@update = "(value) => (formData.attachments = value)""
click at [56, 224] on div "const mapAttachments = ( attachments : Partial < FileItem >[] ) => { if (attach…" at bounding box center [336, 211] width 584 height 26
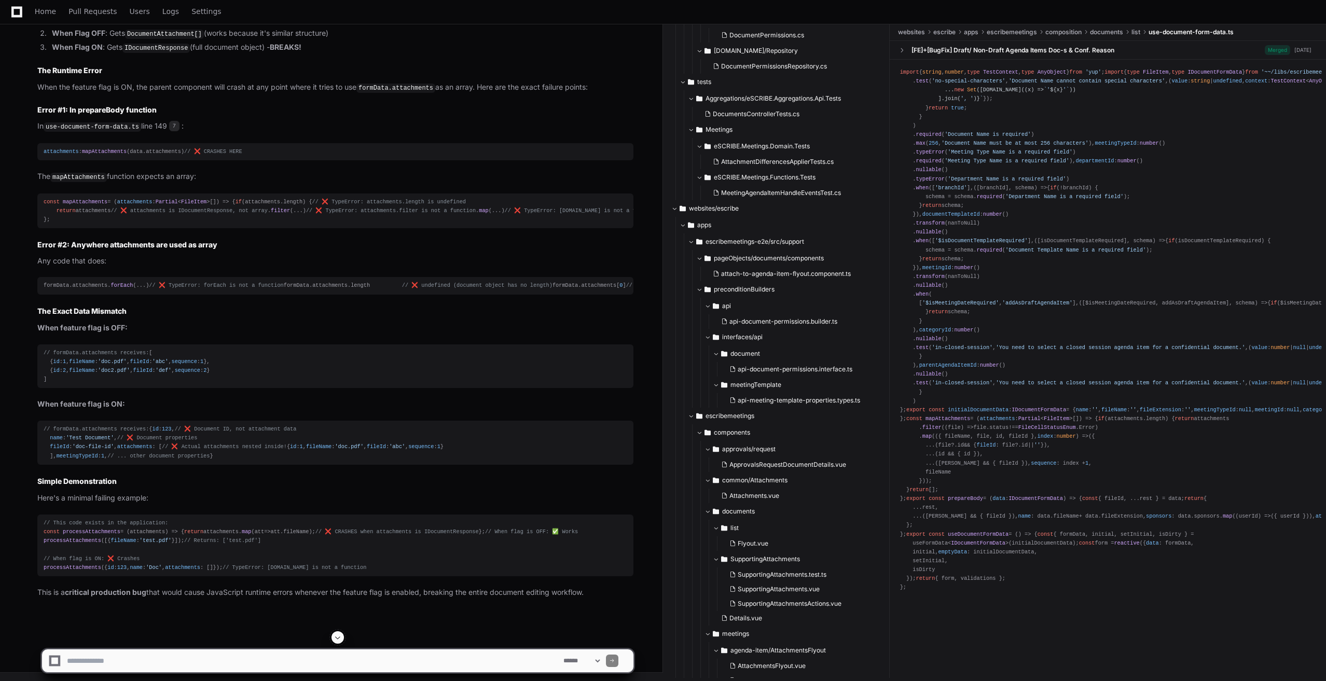
scroll to position [8173, 0]
click at [163, 663] on textarea at bounding box center [313, 661] width 497 height 23
paste textarea "**********"
type textarea "**********"
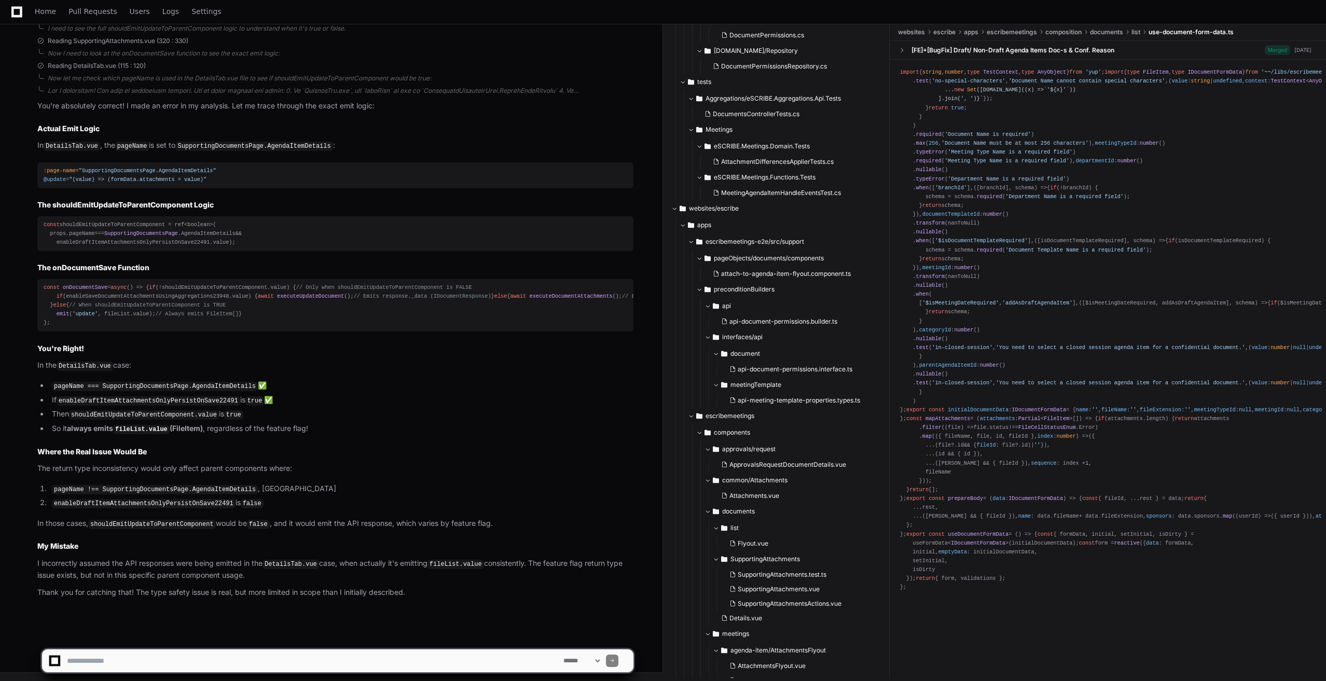
scroll to position [9009, 0]
drag, startPoint x: 450, startPoint y: 445, endPoint x: 351, endPoint y: 443, distance: 98.6
click at [351, 443] on article "You're absolutely correct! I made an error in my analysis. Let me trace through…" at bounding box center [335, 349] width 596 height 499
click at [147, 659] on textarea at bounding box center [313, 661] width 497 height 23
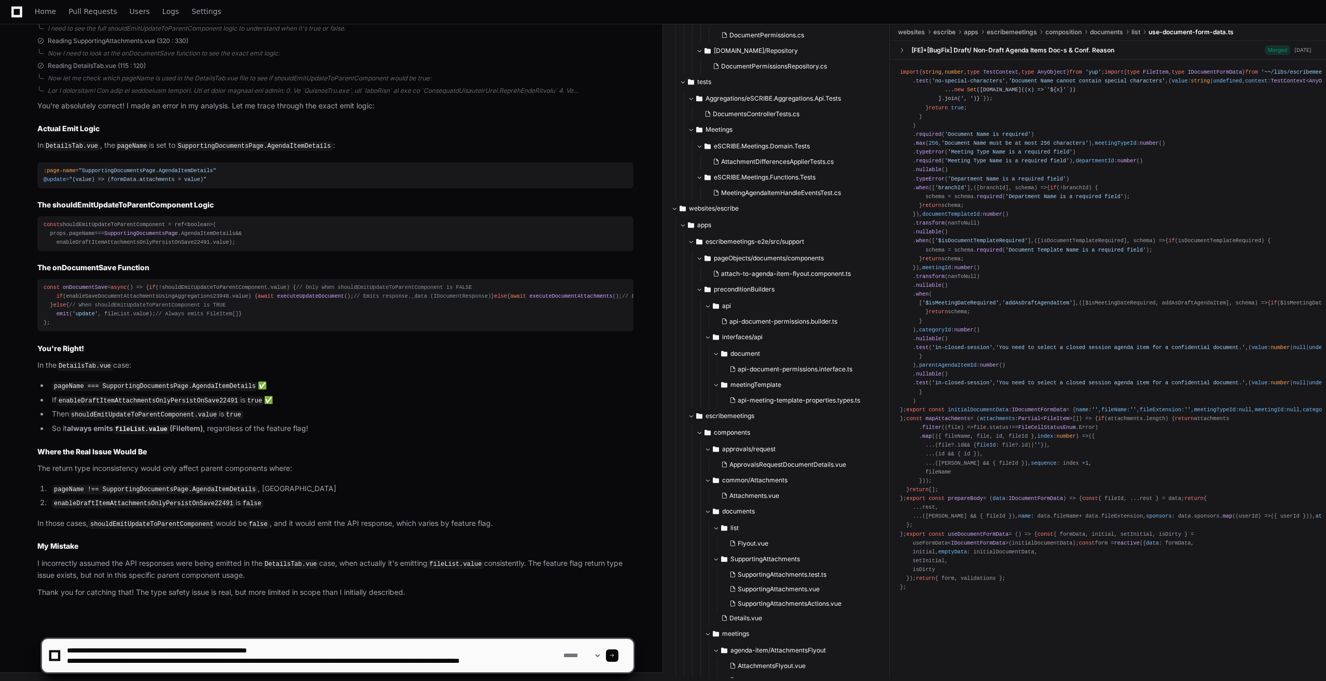
scroll to position [3, 0]
type textarea "**********"
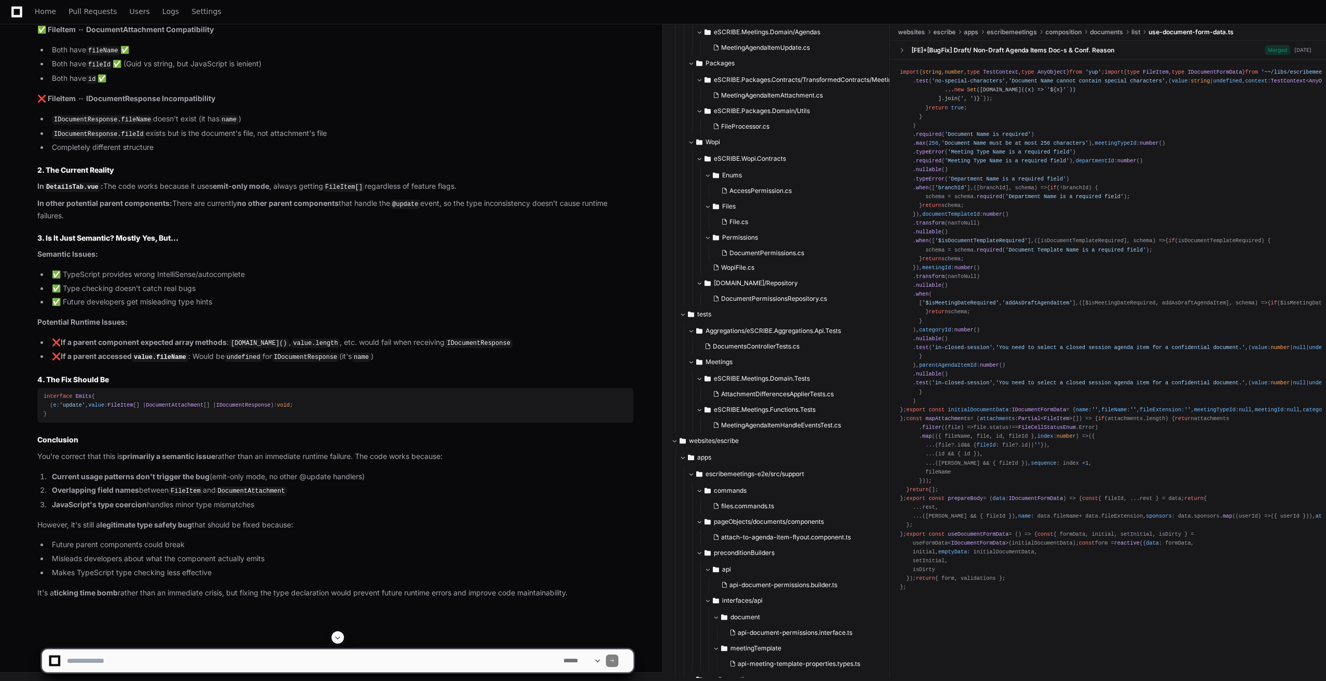
scroll to position [10621, 0]
click at [187, 662] on textarea at bounding box center [313, 661] width 497 height 23
type textarea "**********"
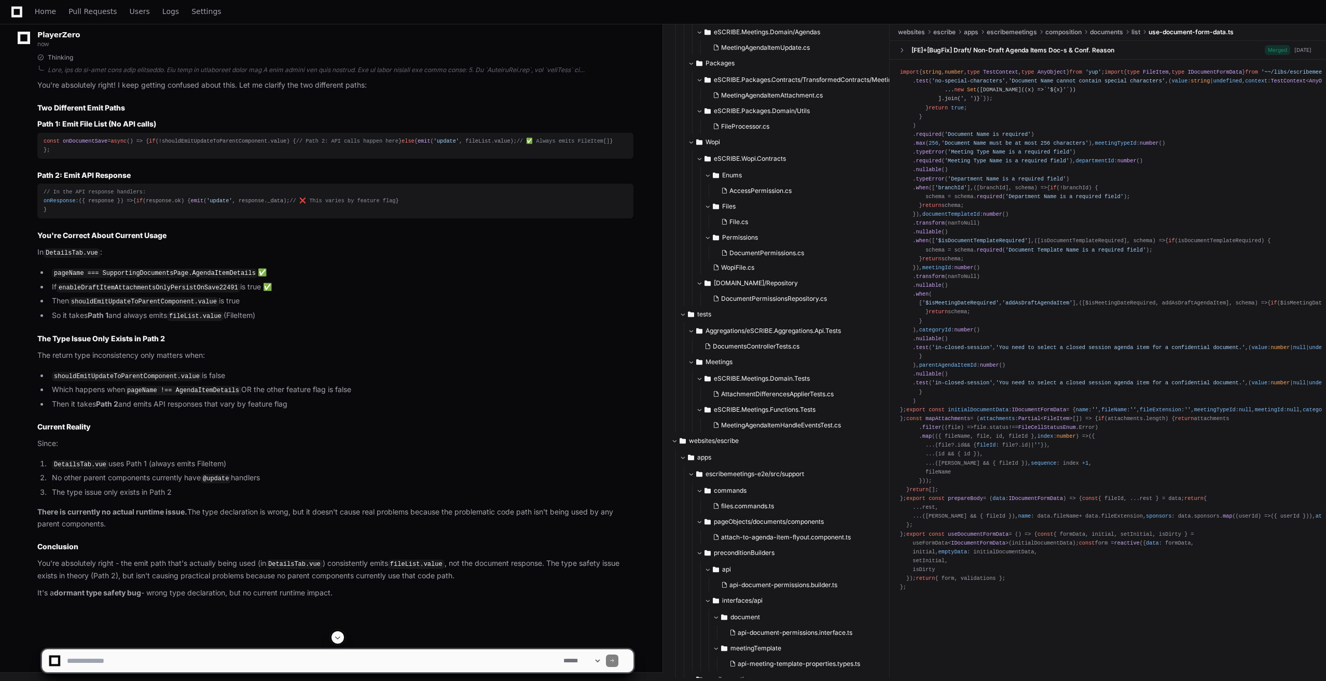
scroll to position [11353, 0]
click at [159, 657] on textarea at bounding box center [313, 661] width 497 height 23
type textarea "**********"
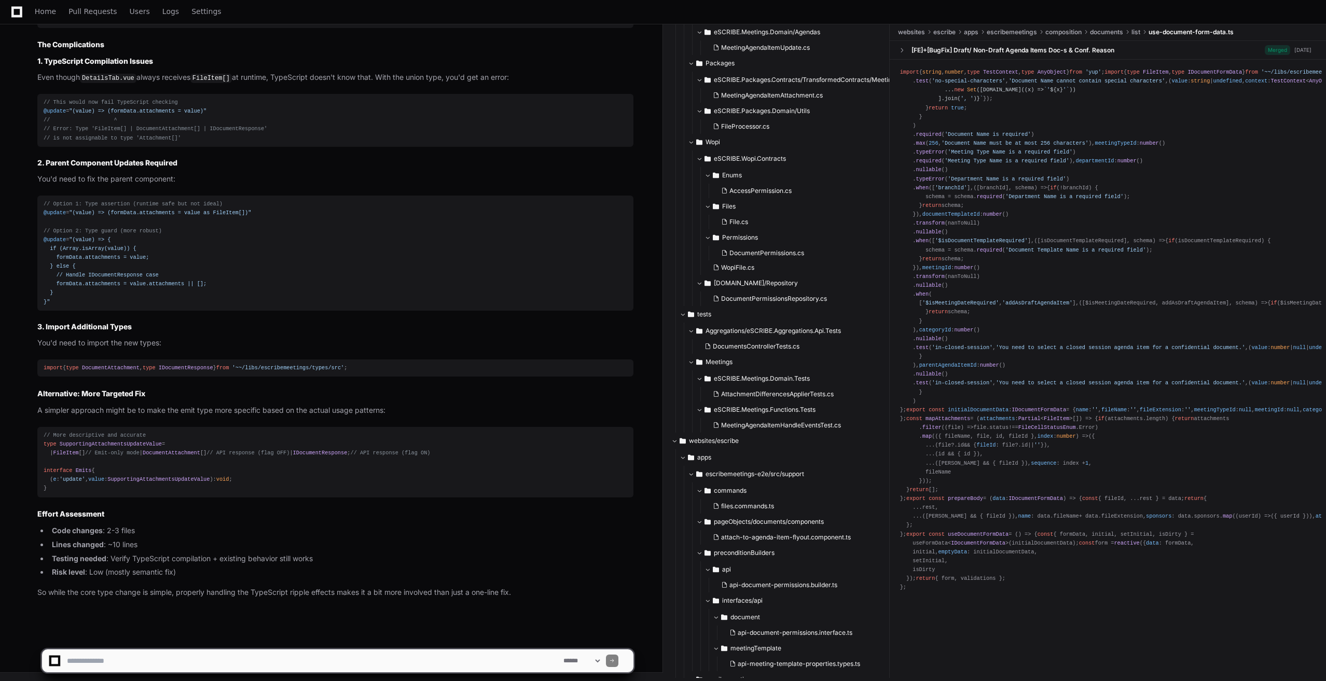
scroll to position [12264, 0]
click at [195, 653] on textarea at bounding box center [313, 661] width 497 height 23
type textarea "**********"
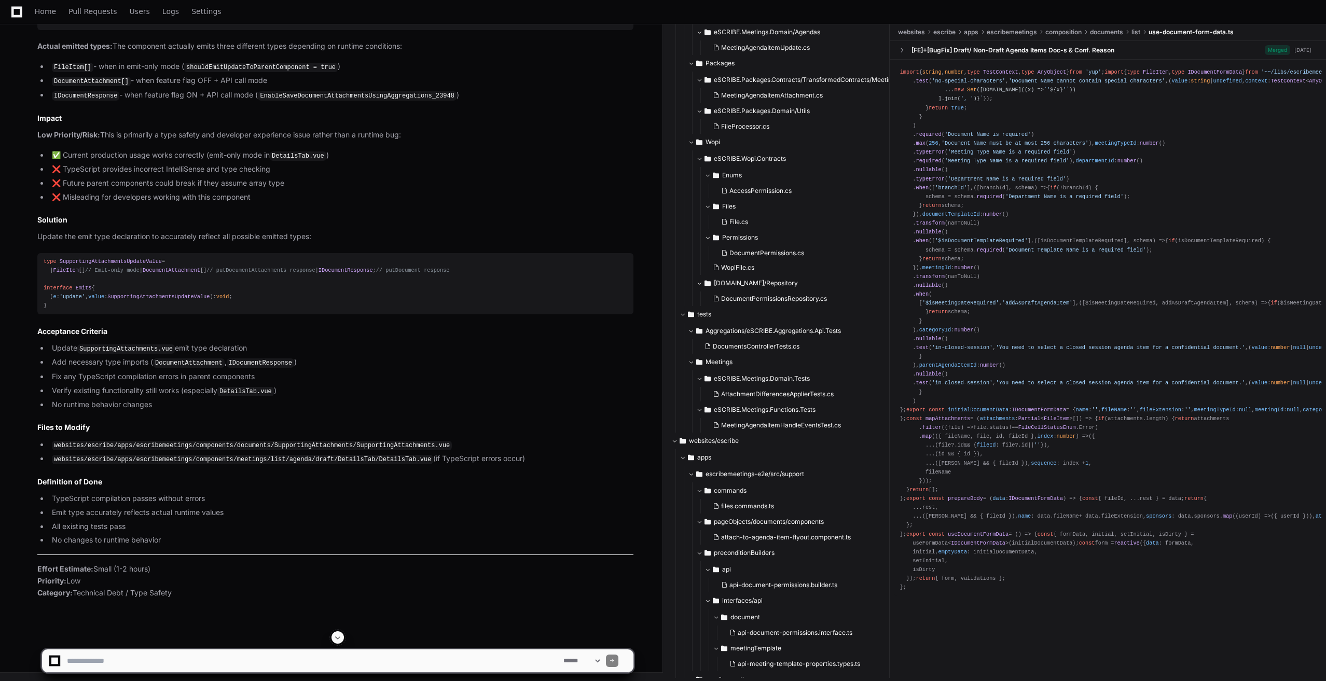
scroll to position [12776, 0]
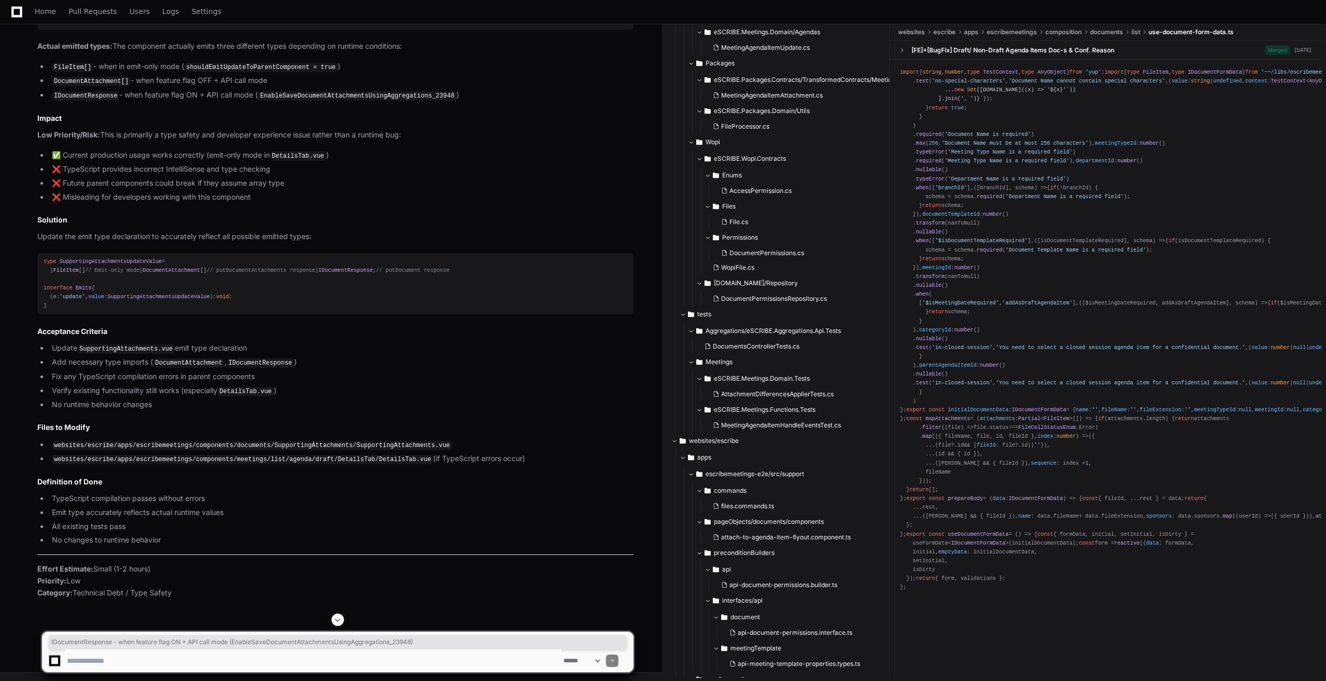
drag, startPoint x: 52, startPoint y: 442, endPoint x: 415, endPoint y: 438, distance: 363.2
click at [468, 102] on li "IDocumentResponse - when feature flag ON + API call mode ( EnableSaveDocumentAt…" at bounding box center [341, 95] width 585 height 12
click at [158, 657] on textarea at bounding box center [313, 661] width 497 height 23
type textarea "**********"
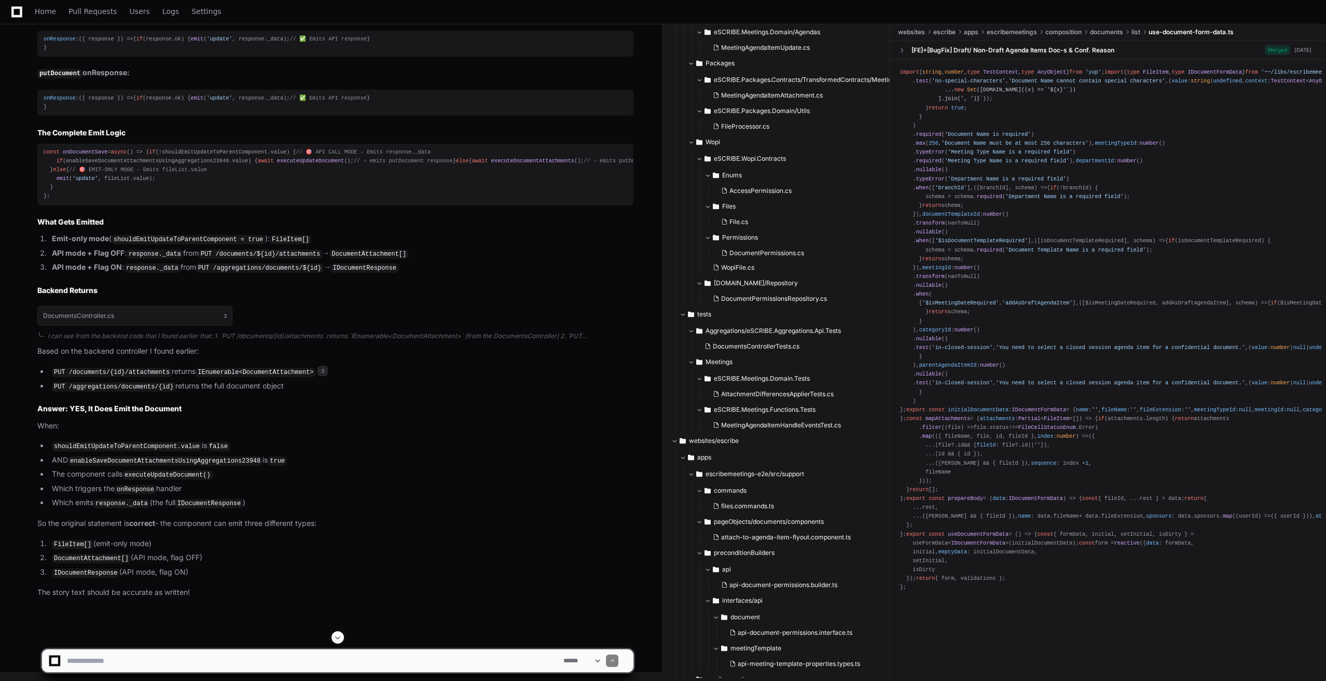
scroll to position [14118, 0]
click at [103, 448] on code "shouldEmitUpdateToParentComponent.value" at bounding box center [127, 446] width 150 height 9
click at [104, 447] on code "shouldEmitUpdateToParentComponent.value" at bounding box center [127, 446] width 150 height 9
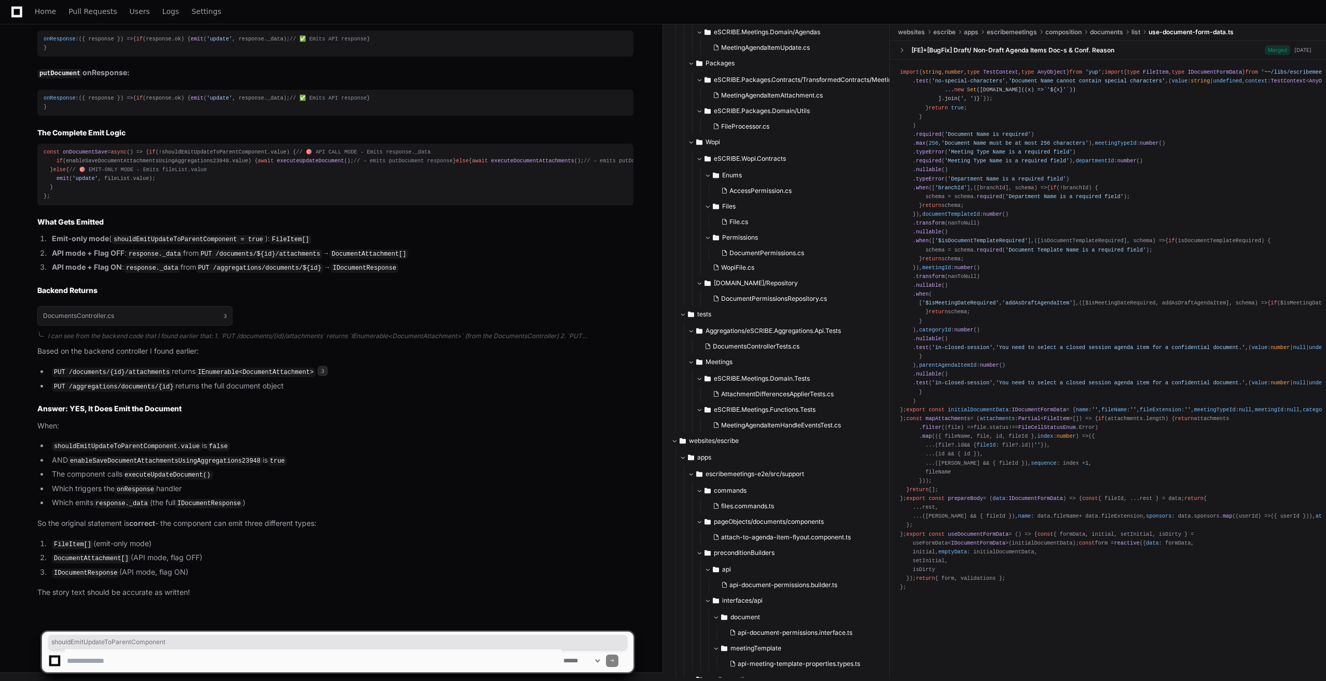
click at [140, 662] on textarea at bounding box center [313, 661] width 497 height 23
type textarea "**********"
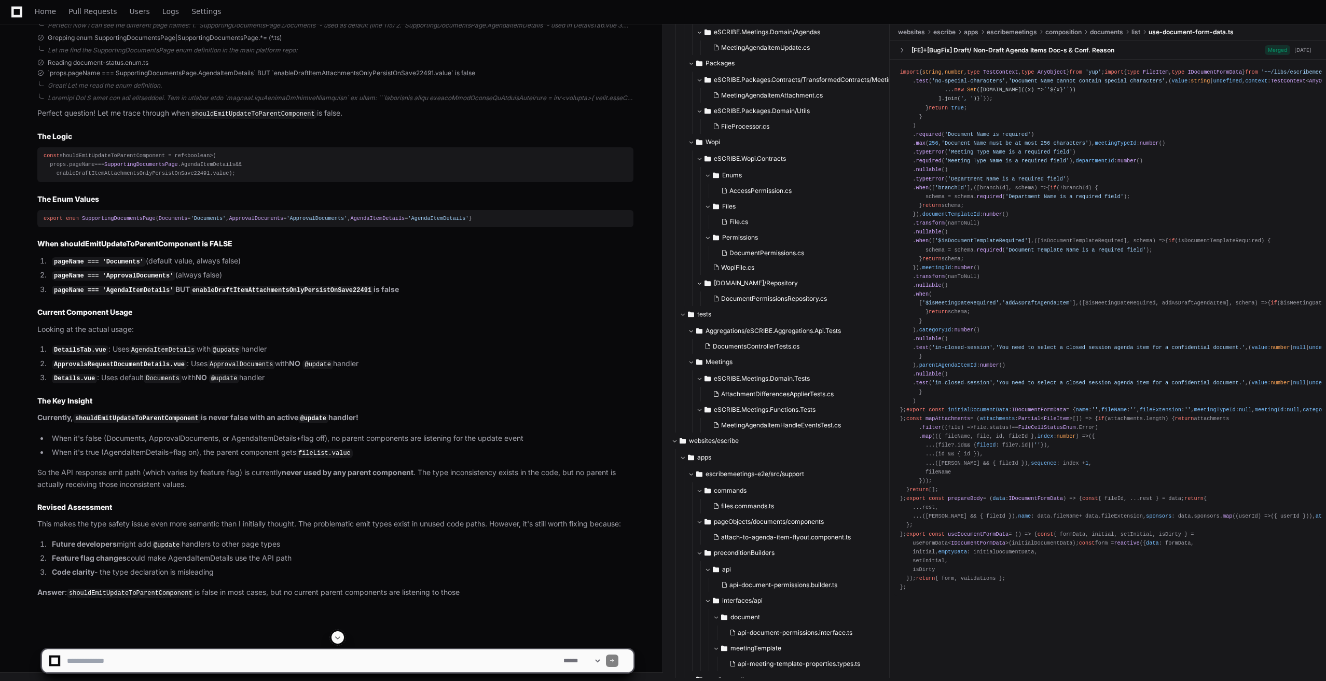
scroll to position [14969, 0]
click at [257, 660] on textarea at bounding box center [313, 661] width 497 height 23
type textarea "**********"
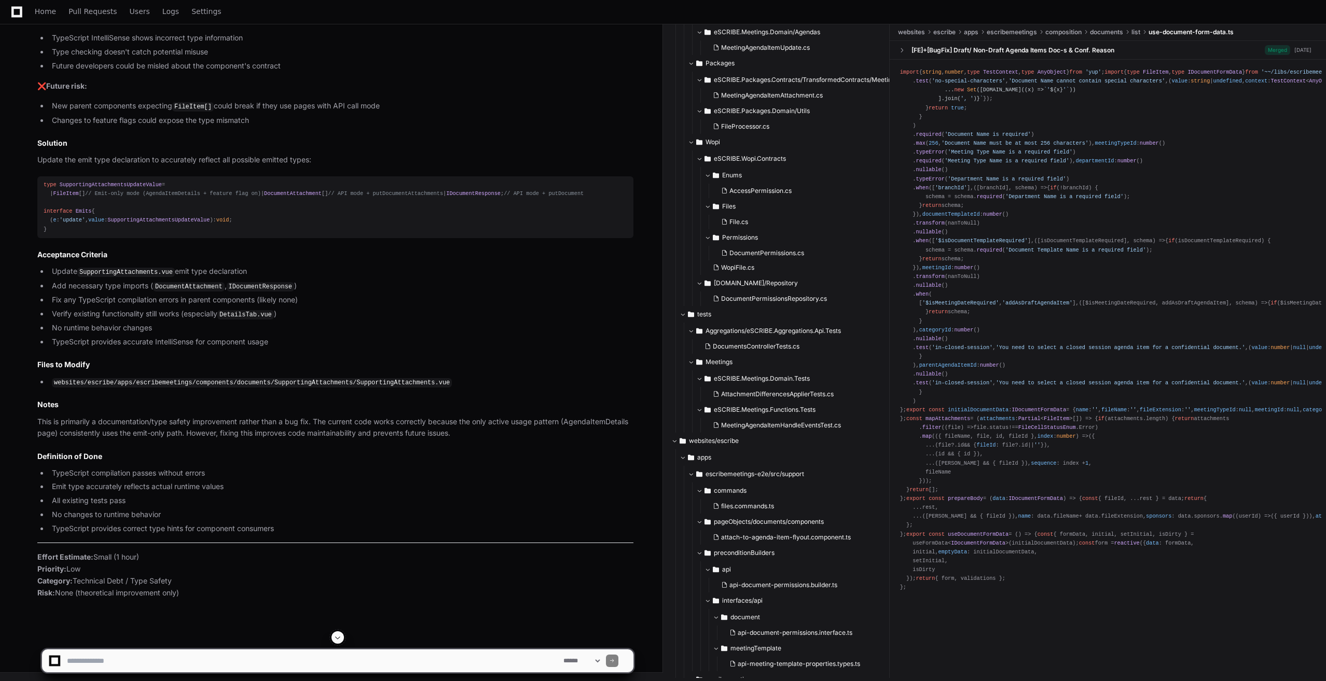
scroll to position [16048, 0]
click at [188, 665] on textarea at bounding box center [313, 661] width 497 height 23
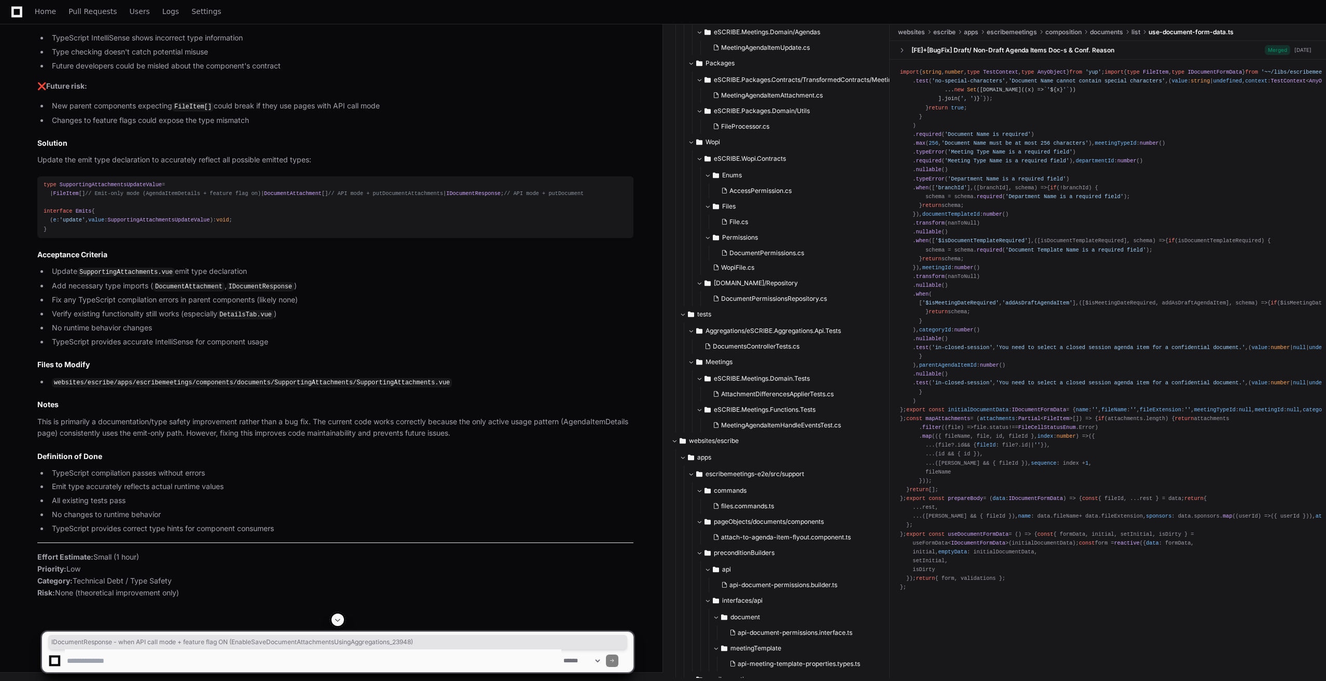
drag, startPoint x: 51, startPoint y: 347, endPoint x: 487, endPoint y: 342, distance: 435.3
copy li "IDocumentResponse - when API call mode + feature flag ON ( EnableSaveDocumentAt…"
click at [260, 659] on textarea at bounding box center [313, 661] width 497 height 23
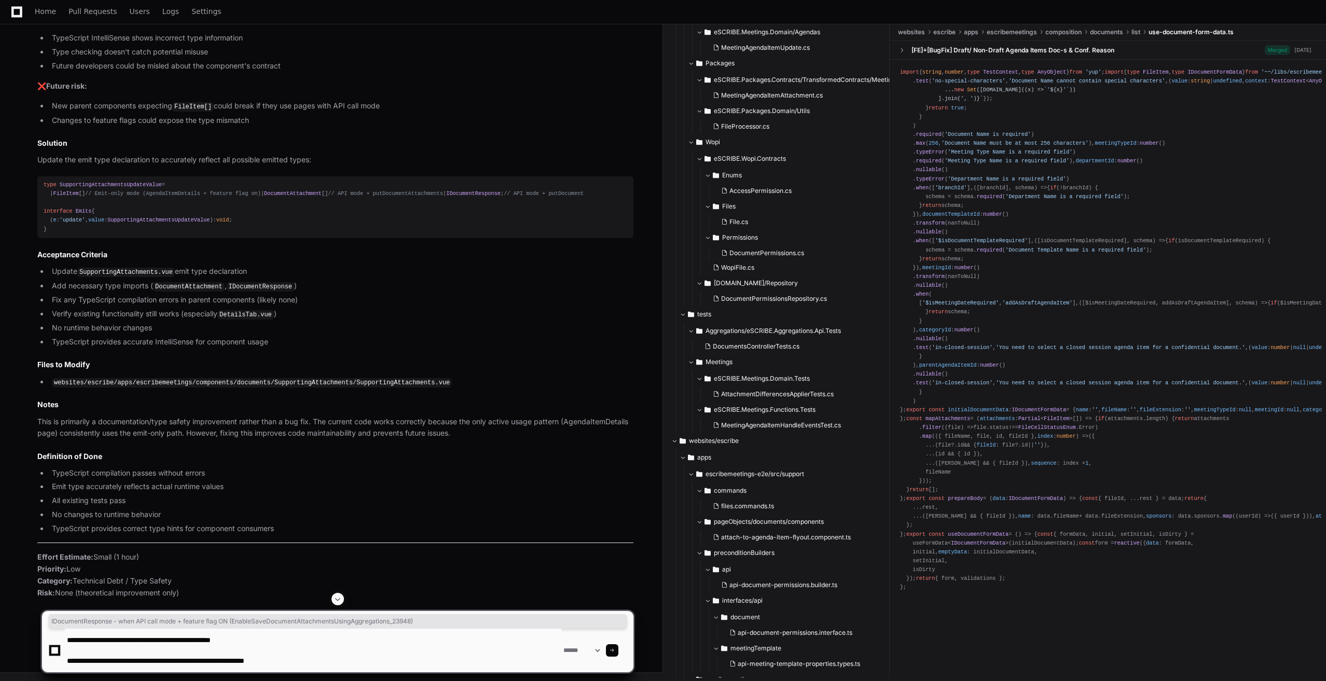
type textarea "**********"
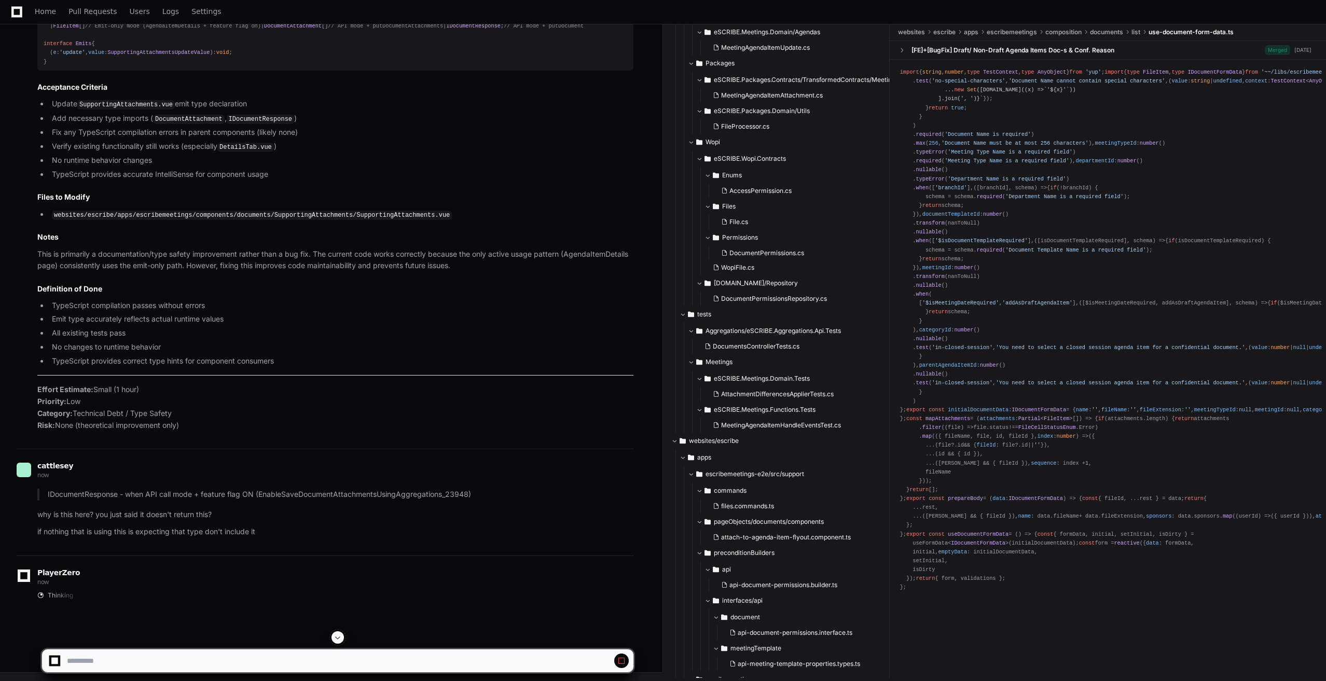
scroll to position [16100, 0]
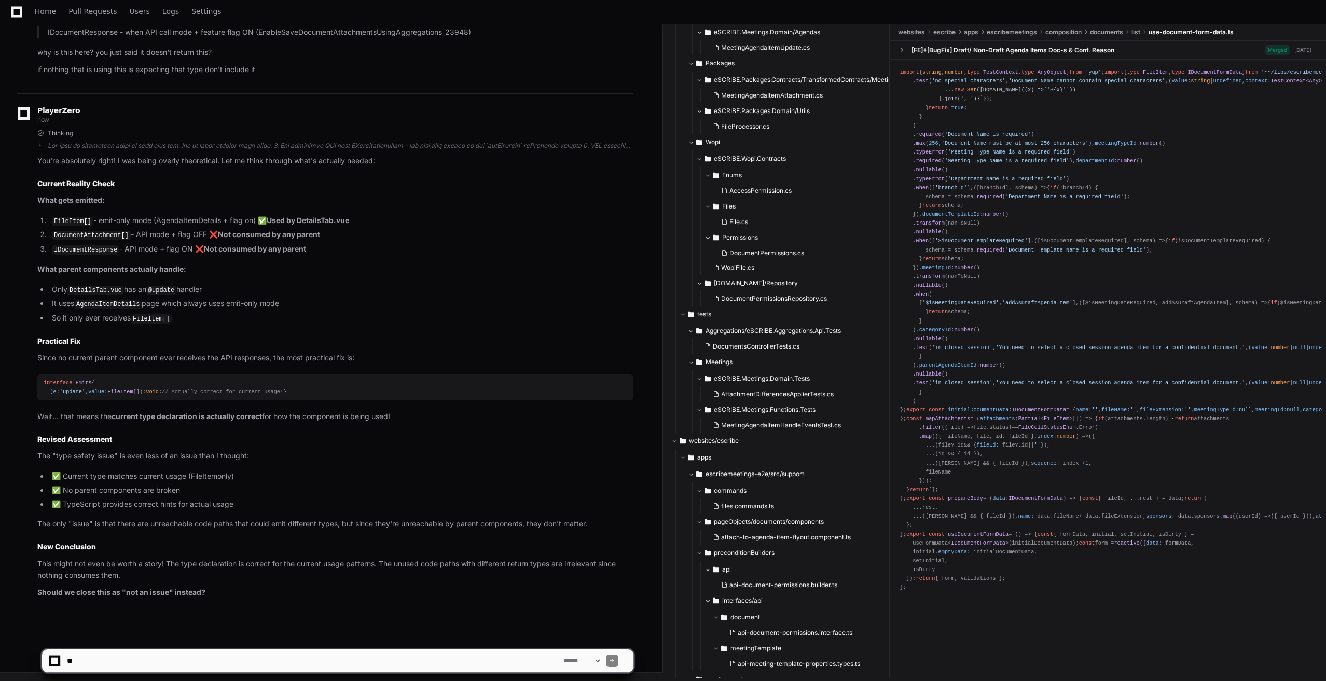
scroll to position [16684, 0]
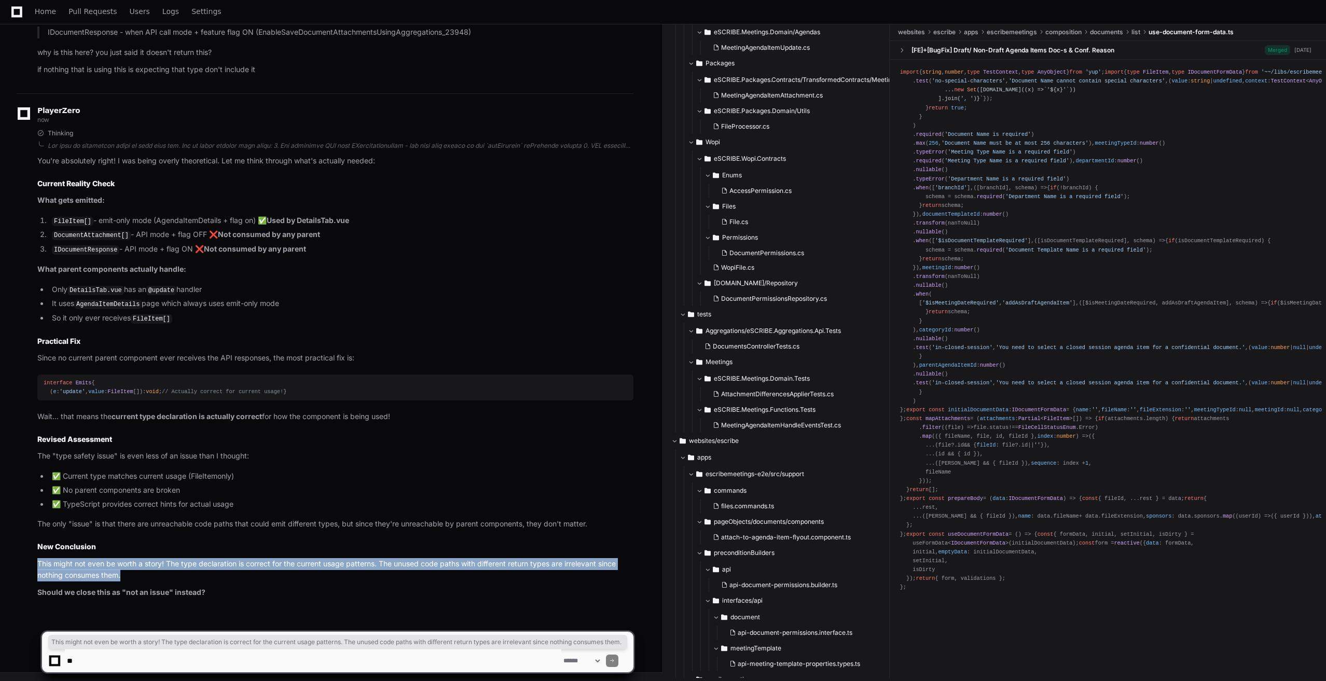
drag, startPoint x: 127, startPoint y: 574, endPoint x: 21, endPoint y: 563, distance: 105.9
click at [21, 563] on div "Thinking You're absolutely right! I was being overly theoretical. Let me think …" at bounding box center [325, 364] width 617 height 470
copy p "This might not even be worth a story! The type declaration is correct for the c…"
